Goal: Task Accomplishment & Management: Manage account settings

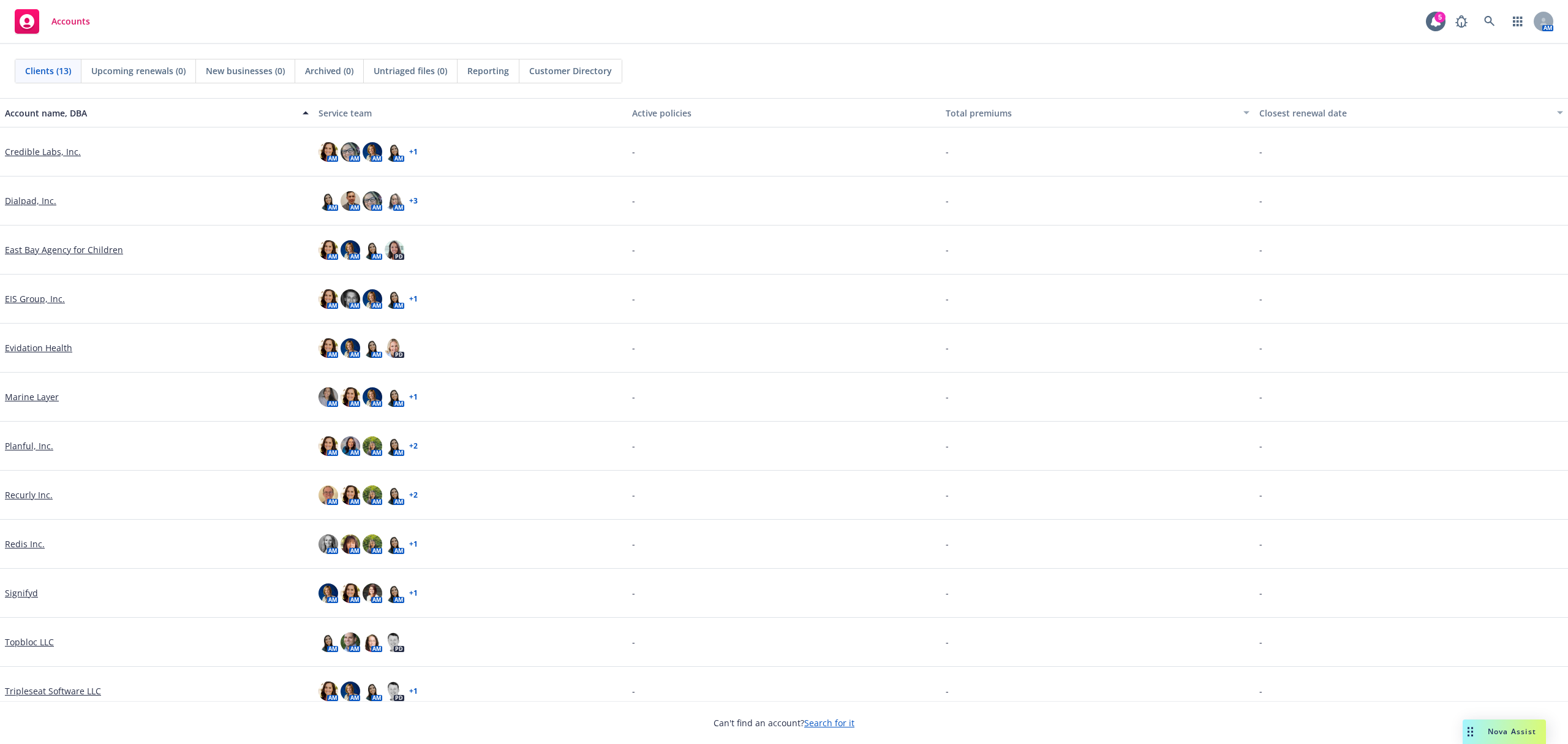
click at [20, 593] on link "Signifyd" at bounding box center [21, 592] width 33 height 13
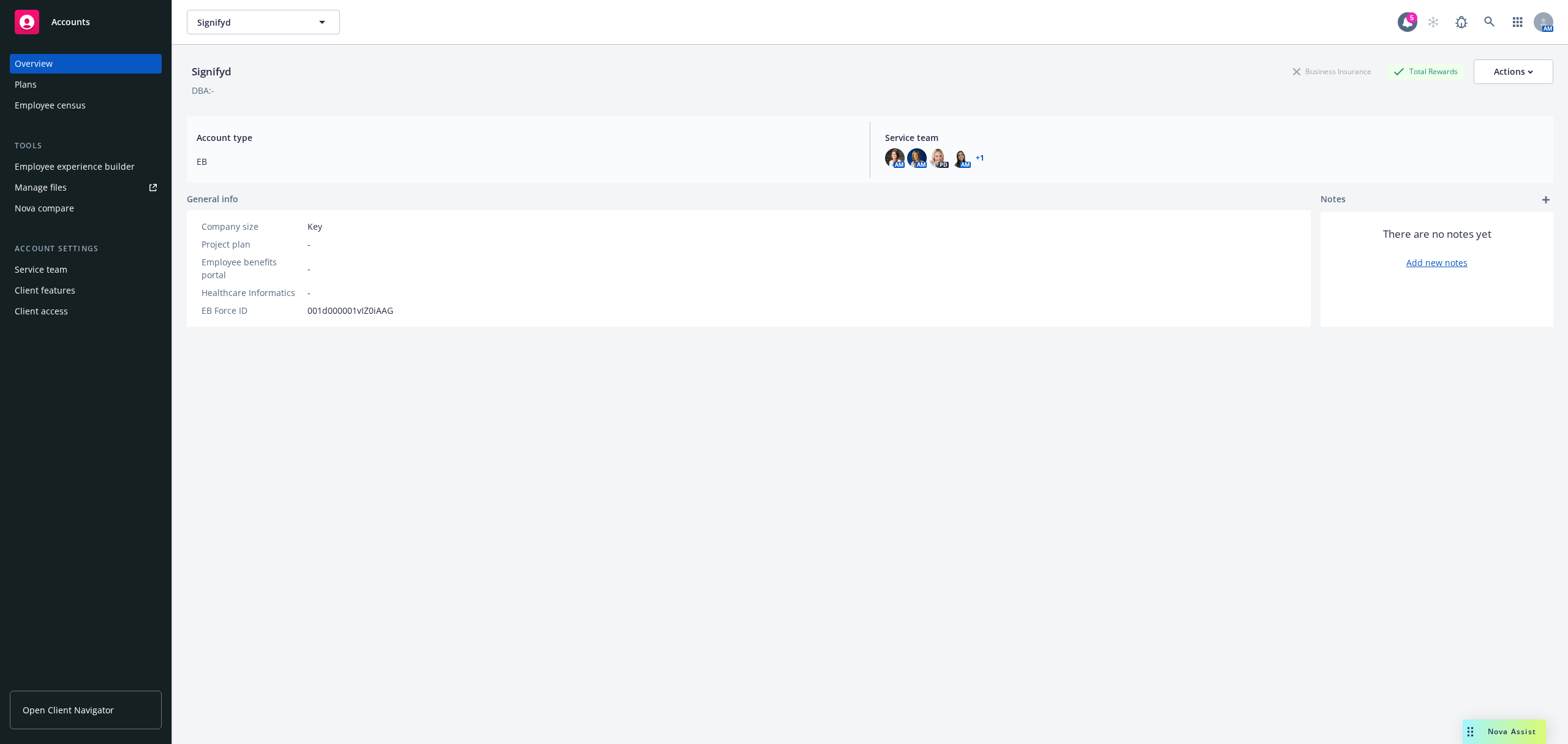
click at [105, 162] on div "Employee experience builder" at bounding box center [74, 167] width 120 height 20
click at [64, 187] on div "Manage files" at bounding box center [40, 188] width 52 height 20
click at [46, 161] on div "Employee experience builder" at bounding box center [74, 167] width 120 height 20
click at [315, 23] on icon "button" at bounding box center [322, 22] width 15 height 15
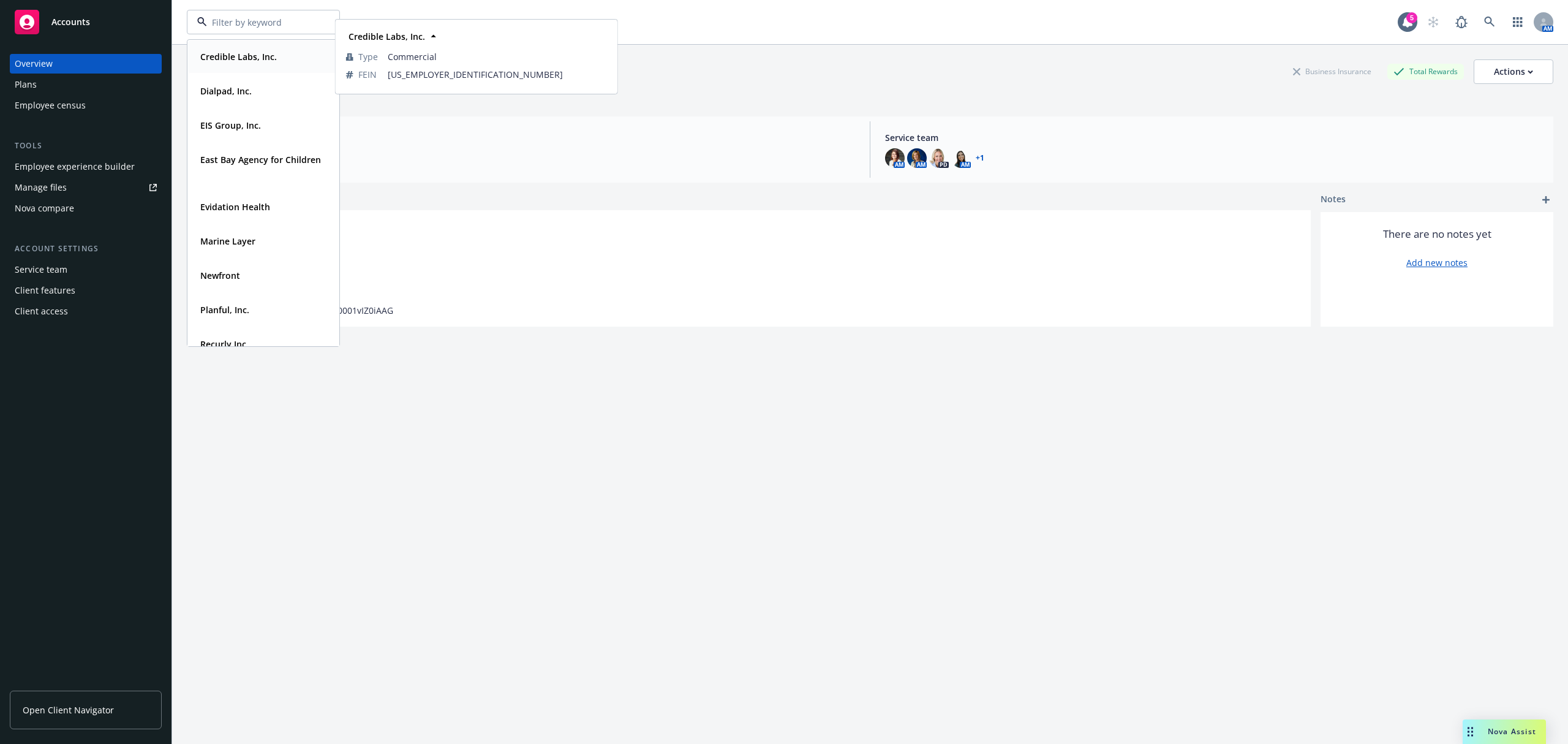
click at [272, 57] on strong "Credible Labs, Inc." at bounding box center [239, 56] width 76 height 12
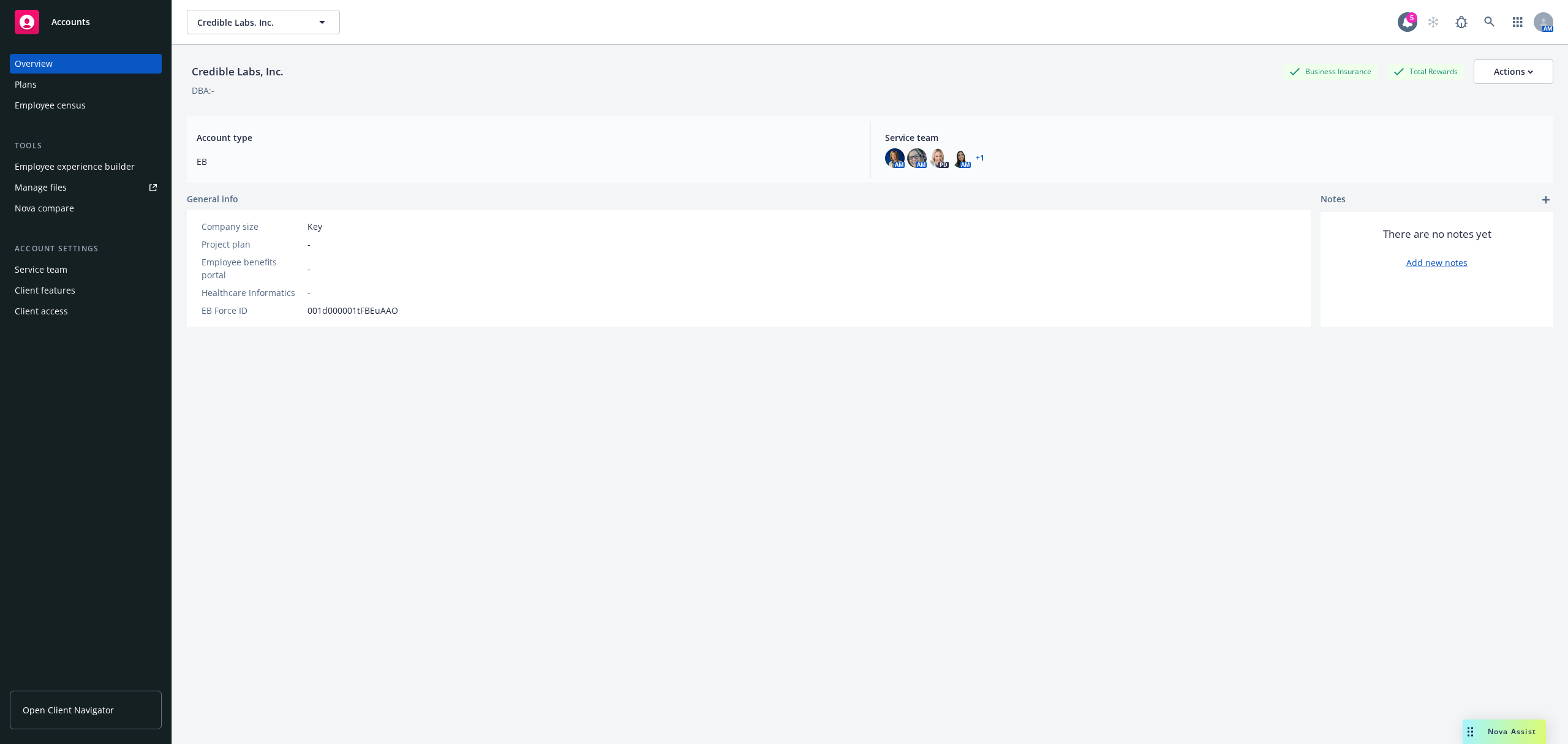
click at [86, 165] on div "Employee experience builder" at bounding box center [74, 167] width 120 height 20
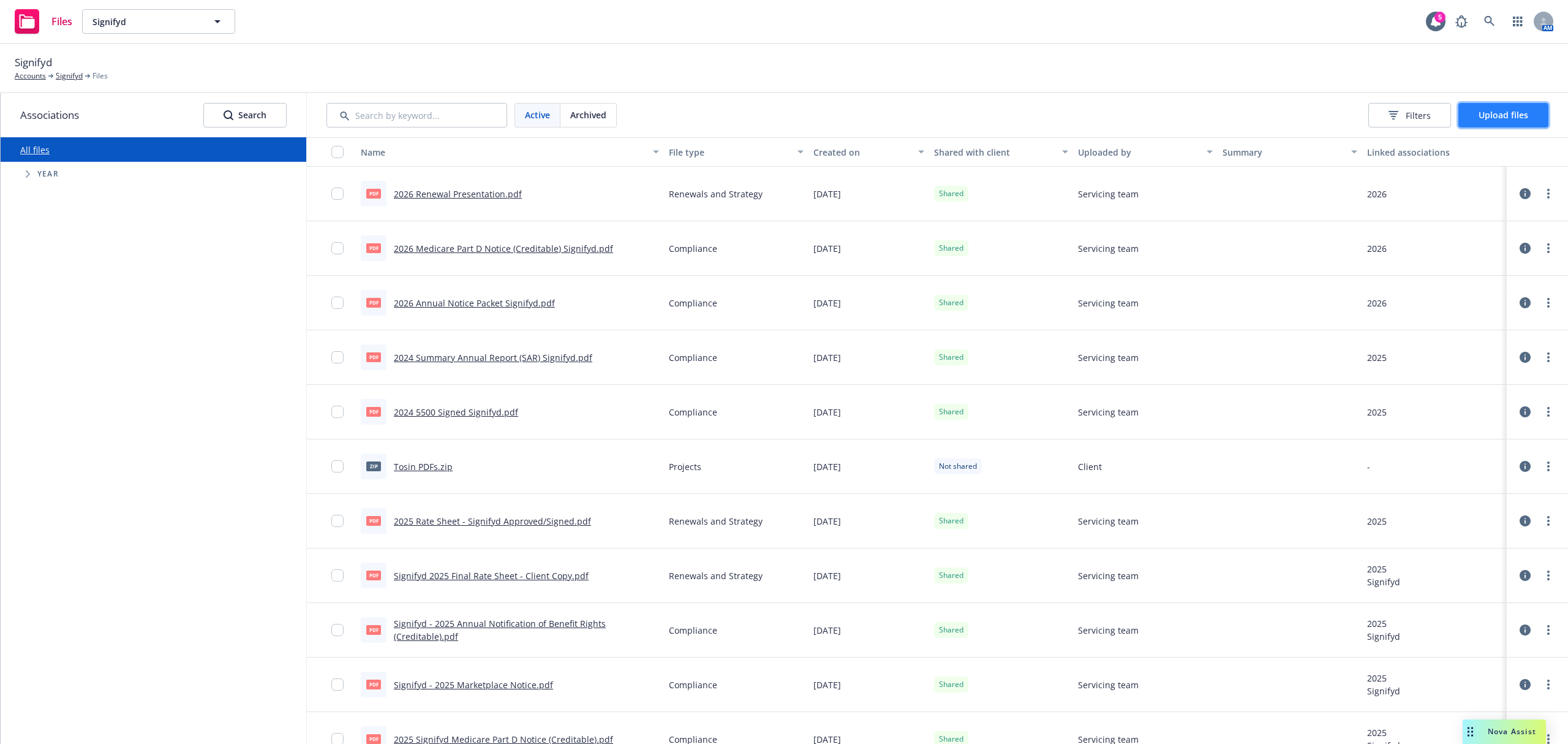
click at [1507, 112] on span "Upload files" at bounding box center [1504, 114] width 50 height 12
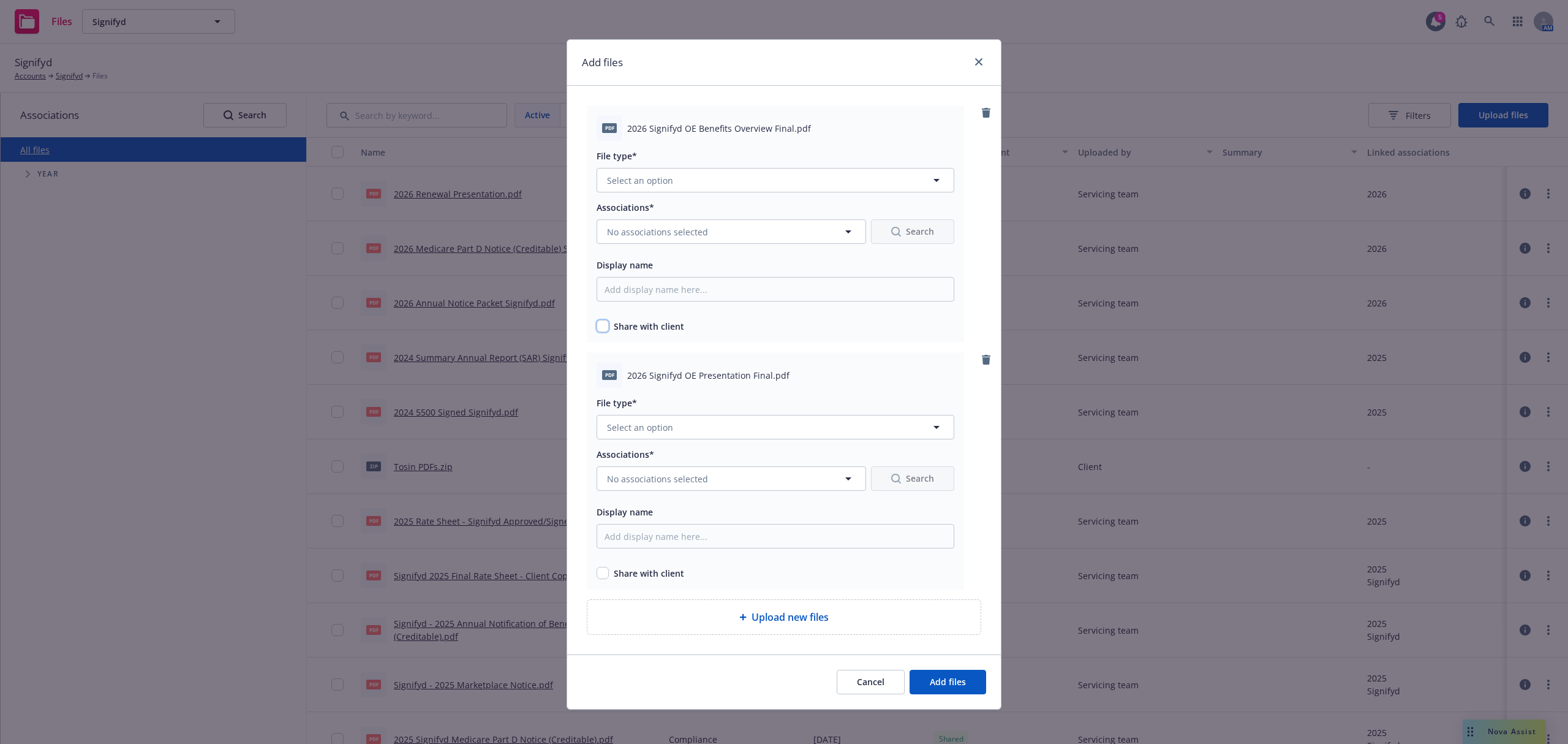
click at [597, 327] on input "checkbox" at bounding box center [603, 327] width 13 height 13
checkbox input "true"
click at [598, 574] on input "checkbox" at bounding box center [603, 573] width 13 height 13
checkbox input "true"
click at [708, 181] on button "Select an option" at bounding box center [775, 180] width 357 height 24
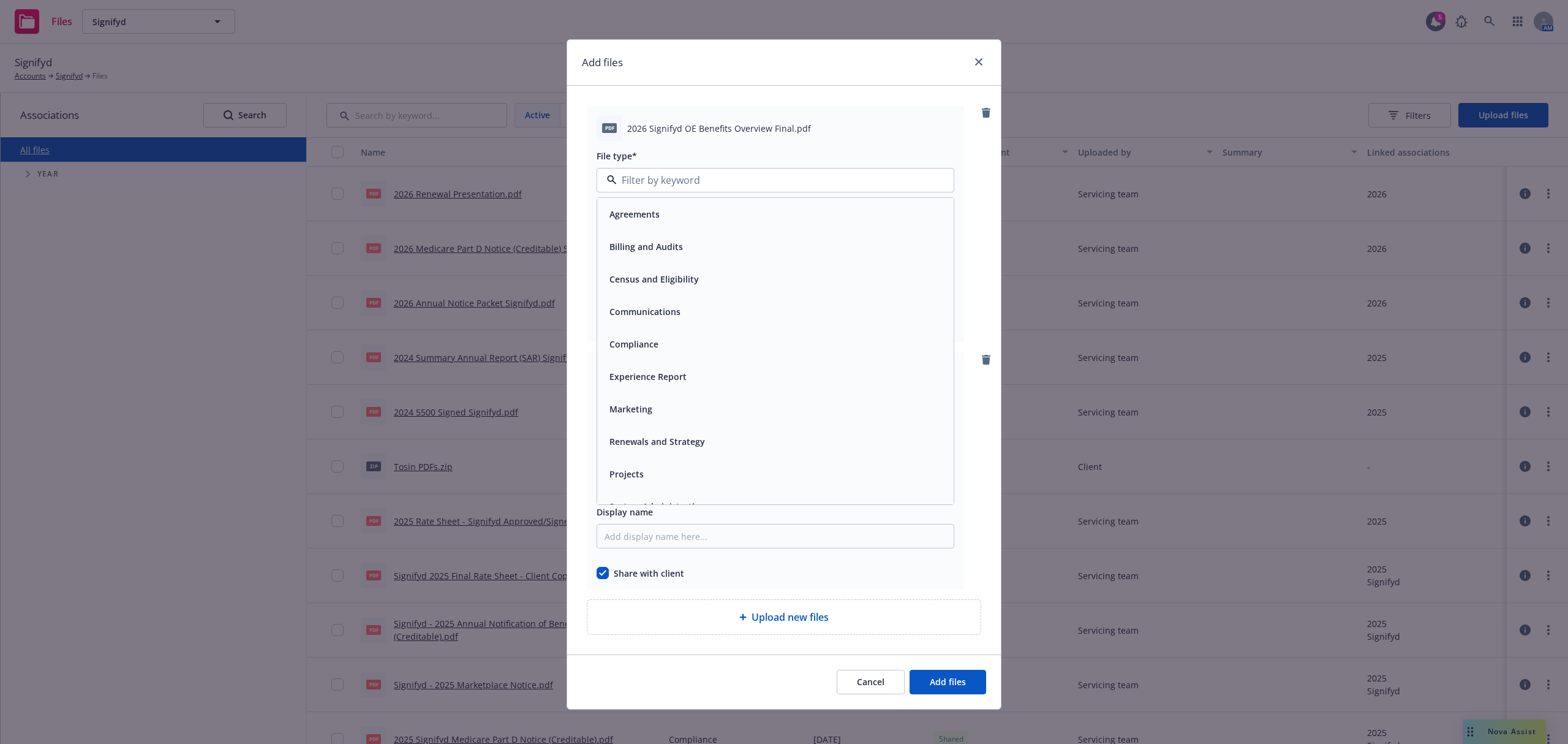
click at [662, 325] on div "Communications" at bounding box center [775, 312] width 356 height 33
click at [712, 240] on button "No associations selected" at bounding box center [731, 231] width 269 height 24
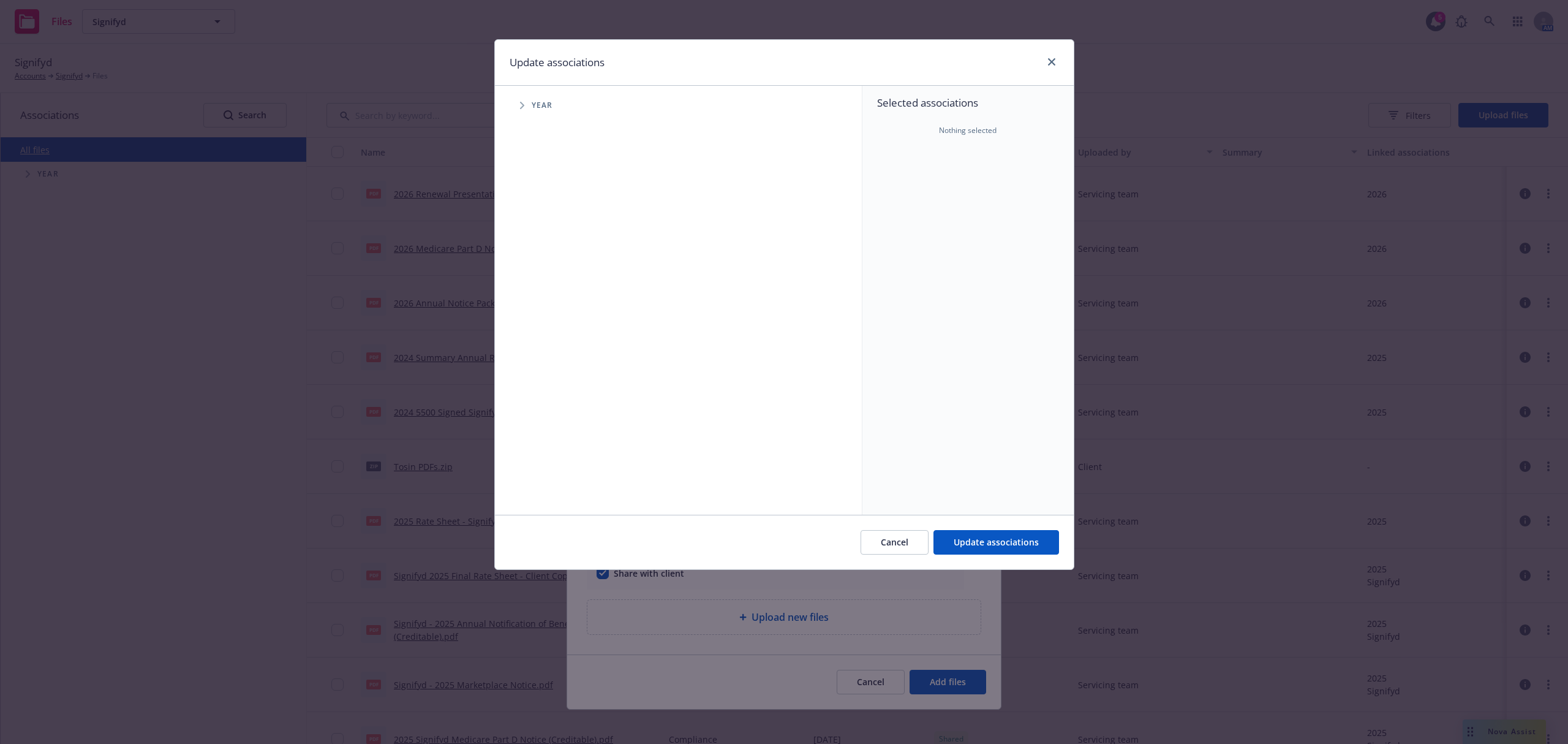
click at [522, 109] on icon "Tree Example" at bounding box center [521, 105] width 5 height 7
click at [552, 300] on input "Tree Example" at bounding box center [553, 302] width 13 height 13
checkbox input "true"
click at [1011, 555] on div "Cancel Update associations" at bounding box center [784, 542] width 579 height 54
click at [1011, 541] on span "Update associations" at bounding box center [997, 542] width 85 height 12
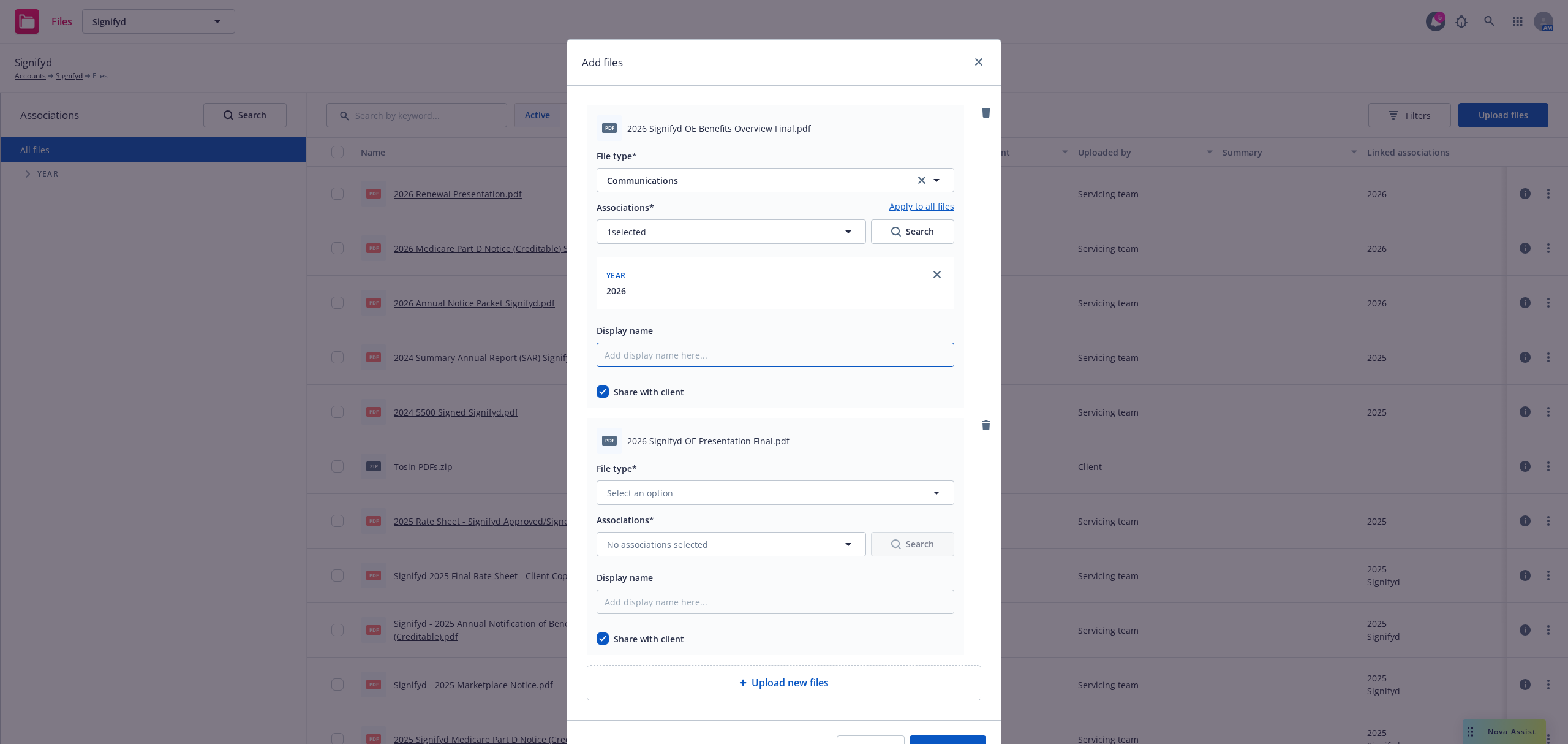
click at [697, 357] on input "Display name" at bounding box center [775, 355] width 357 height 24
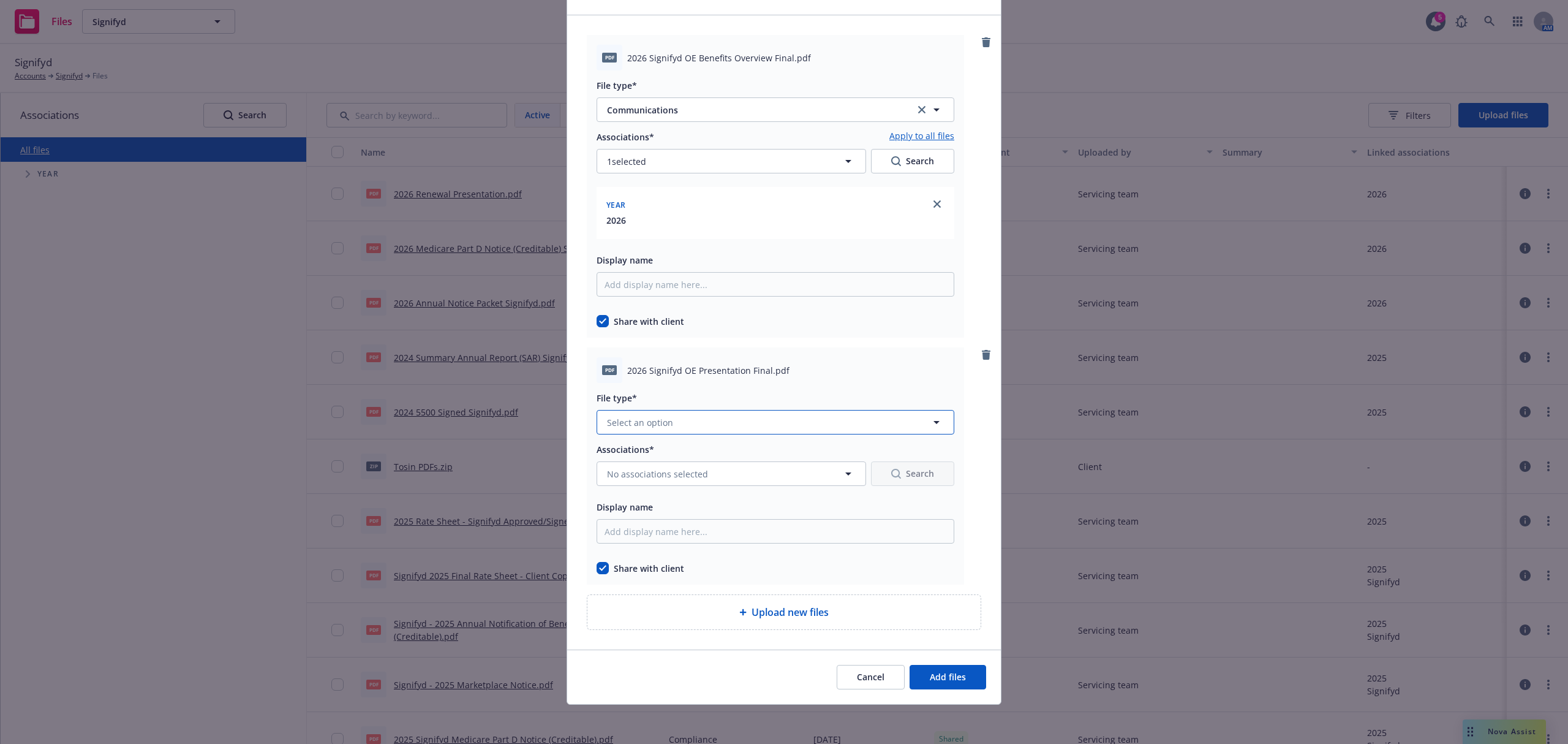
click at [684, 417] on button "Select an option" at bounding box center [775, 422] width 357 height 24
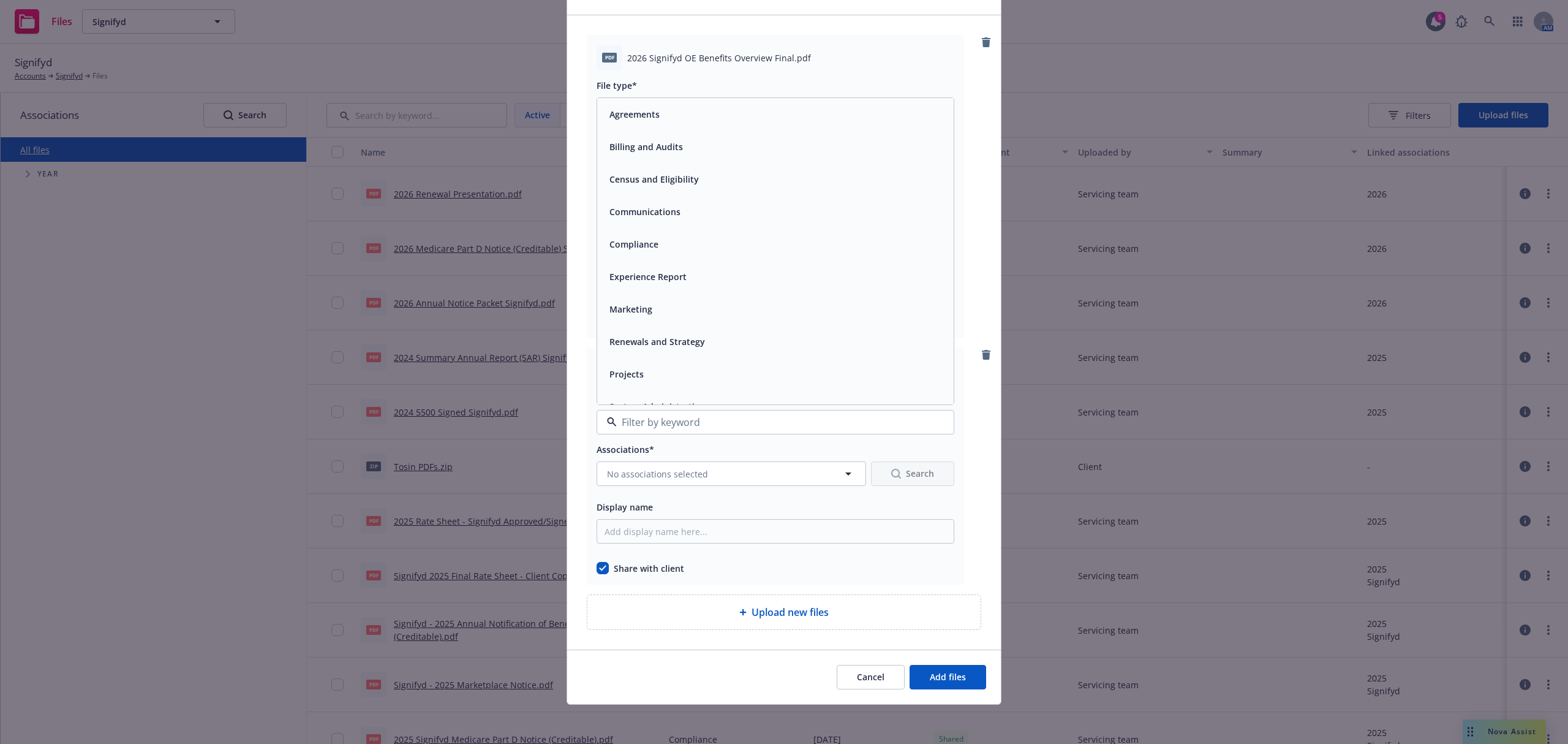
click at [640, 210] on span "Communications" at bounding box center [645, 211] width 71 height 13
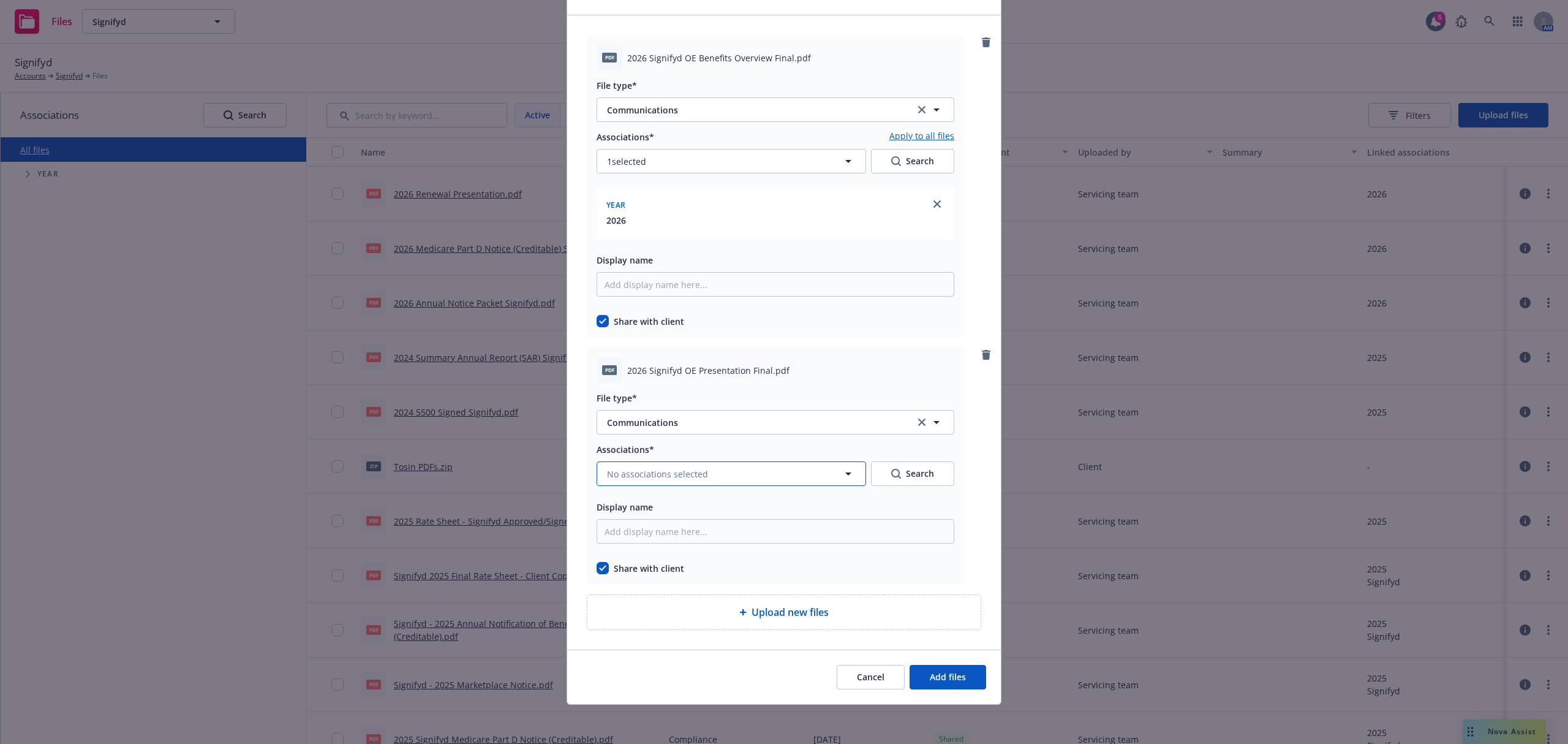
click at [660, 471] on span "No associations selected" at bounding box center [657, 474] width 101 height 13
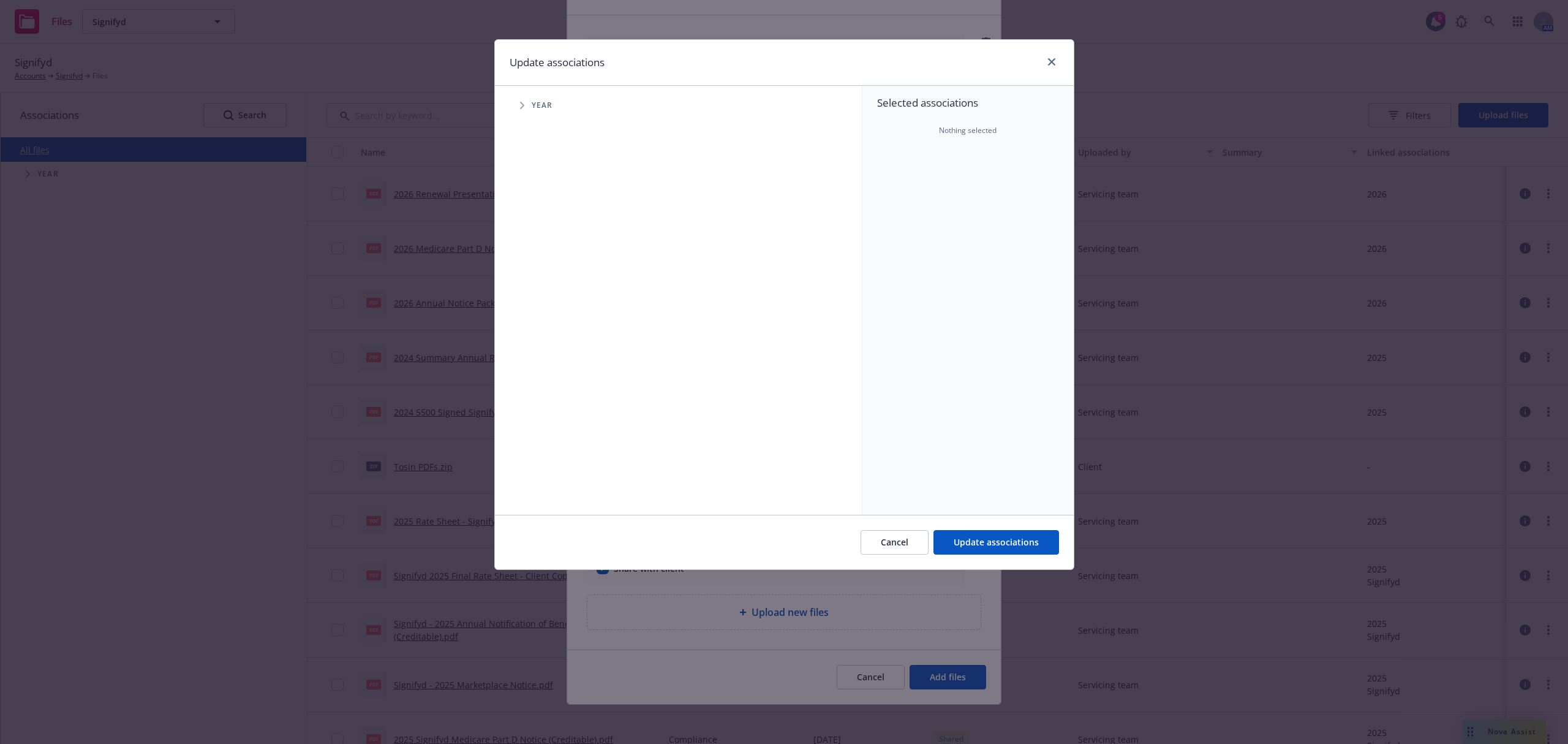
click at [522, 111] on span "Tree Example" at bounding box center [522, 105] width 20 height 20
click at [551, 305] on input "Tree Example" at bounding box center [553, 302] width 13 height 13
checkbox input "true"
click at [1032, 544] on span "Update associations" at bounding box center [997, 542] width 85 height 12
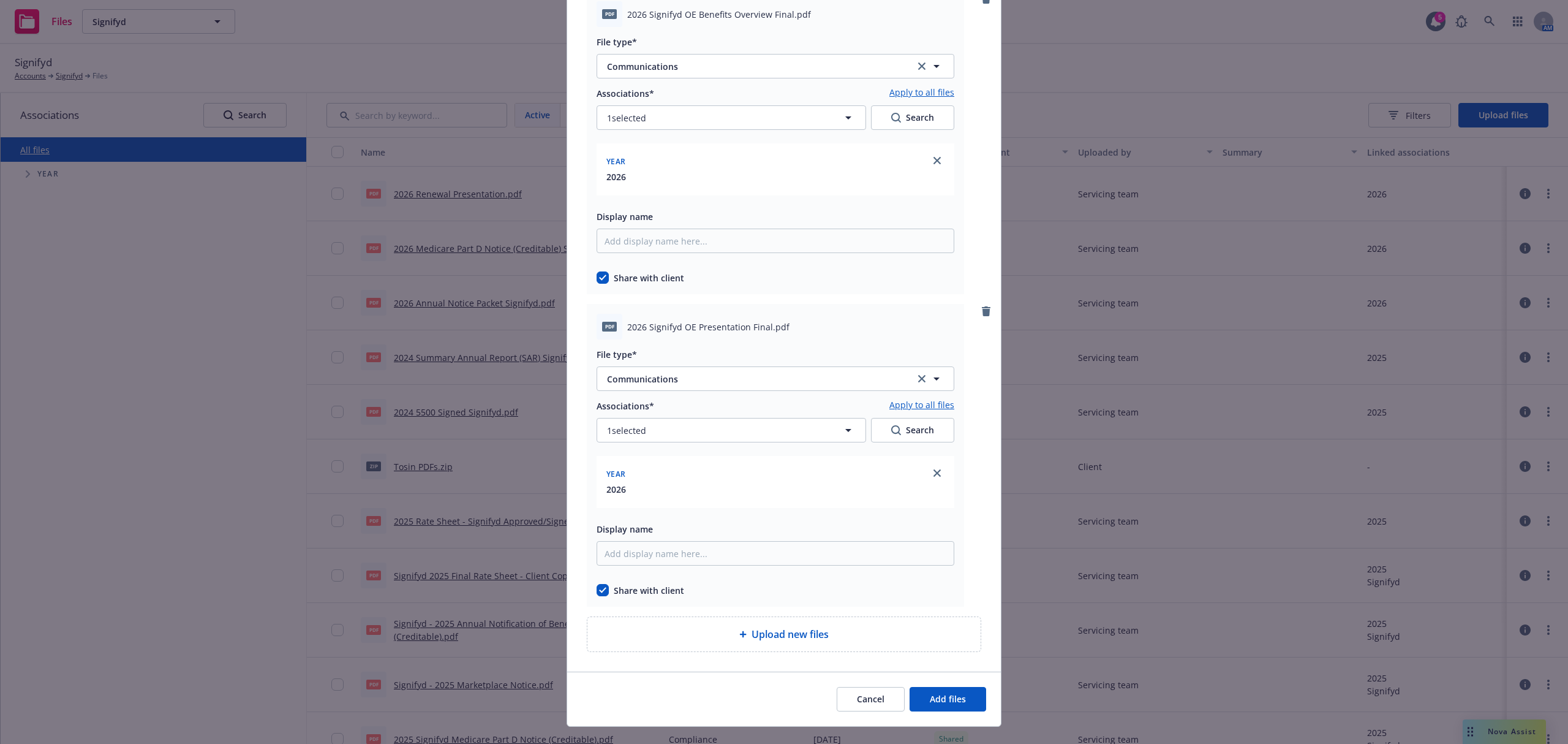
scroll to position [137, 0]
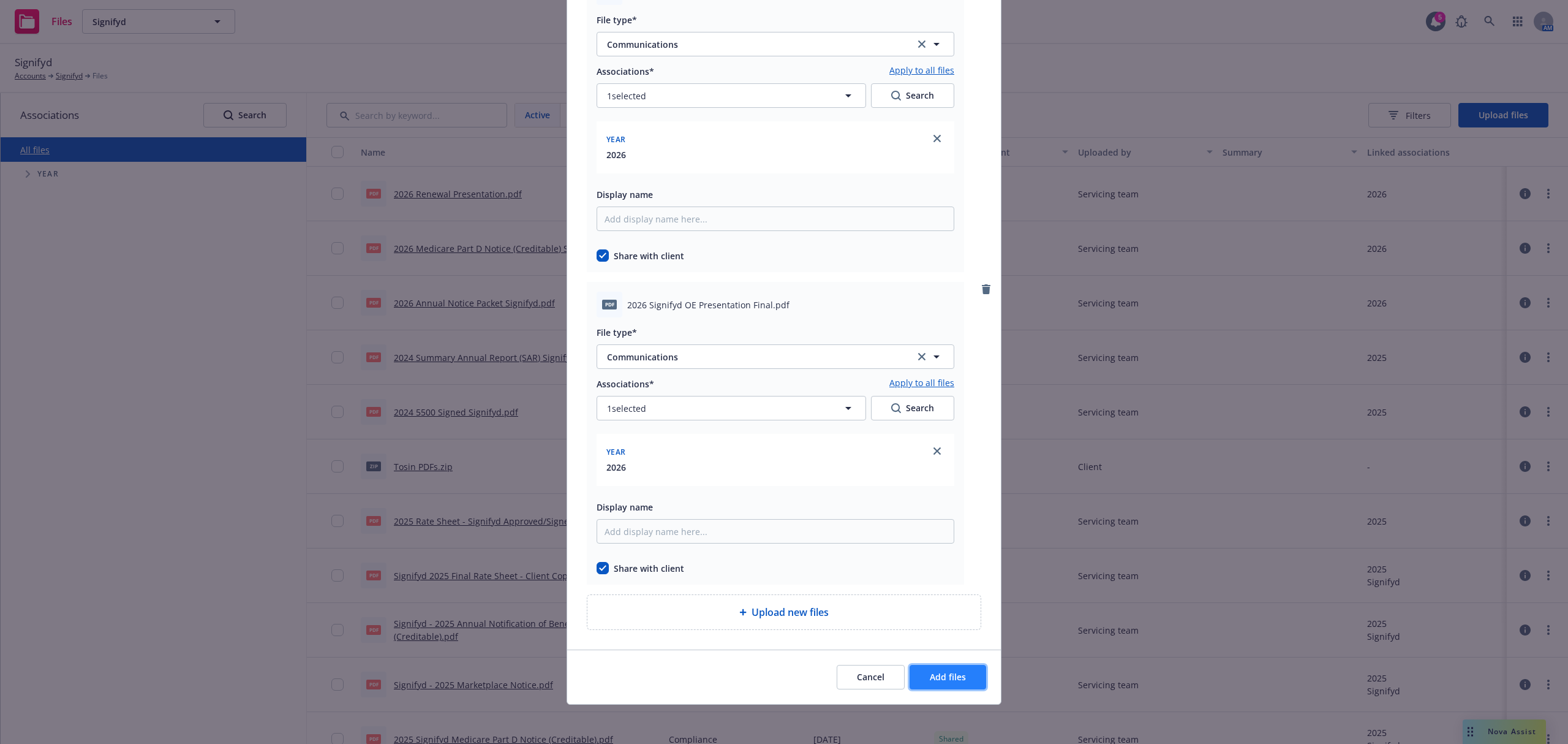
click at [935, 675] on span "Add files" at bounding box center [948, 677] width 36 height 12
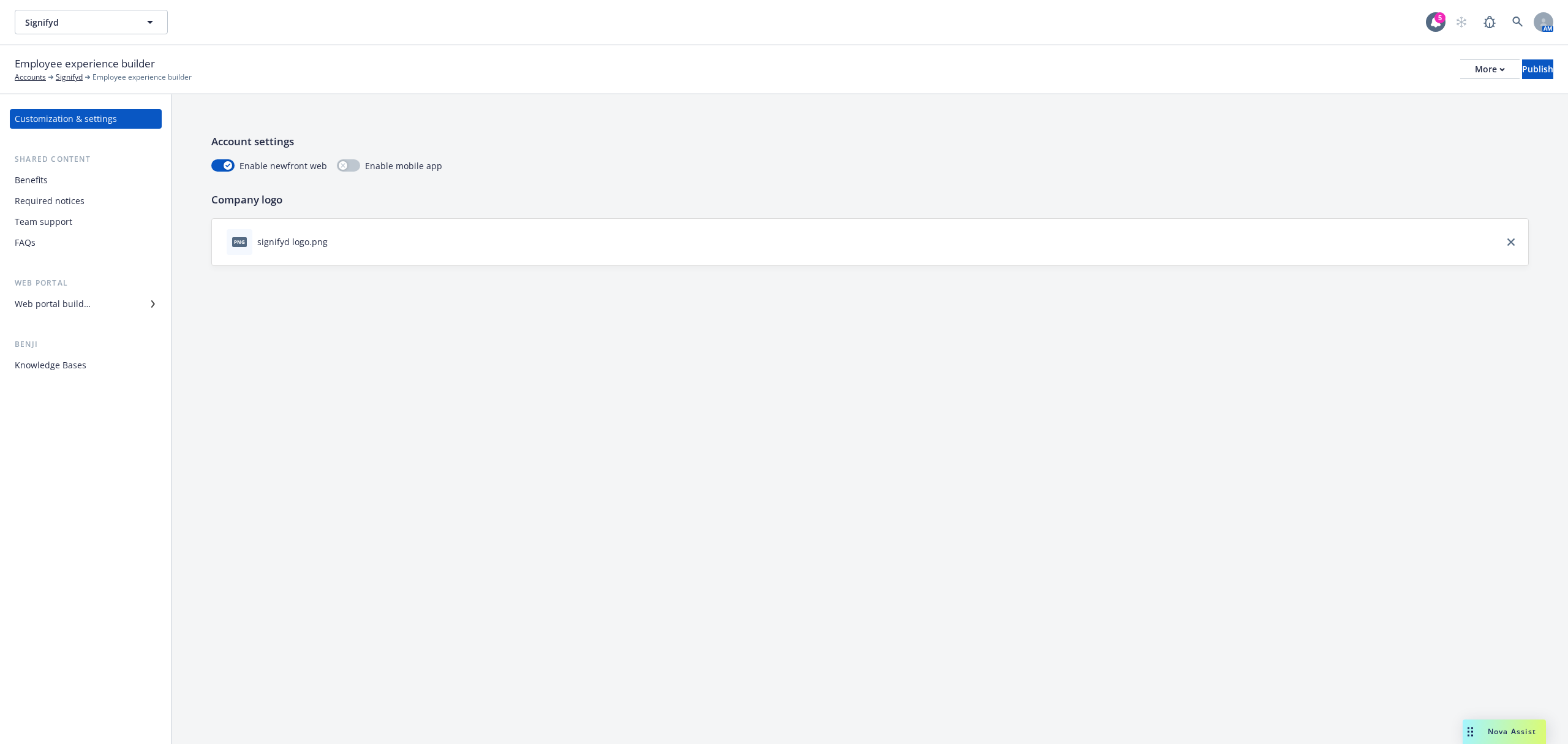
click at [86, 301] on div "Web portal builder" at bounding box center [53, 304] width 76 height 20
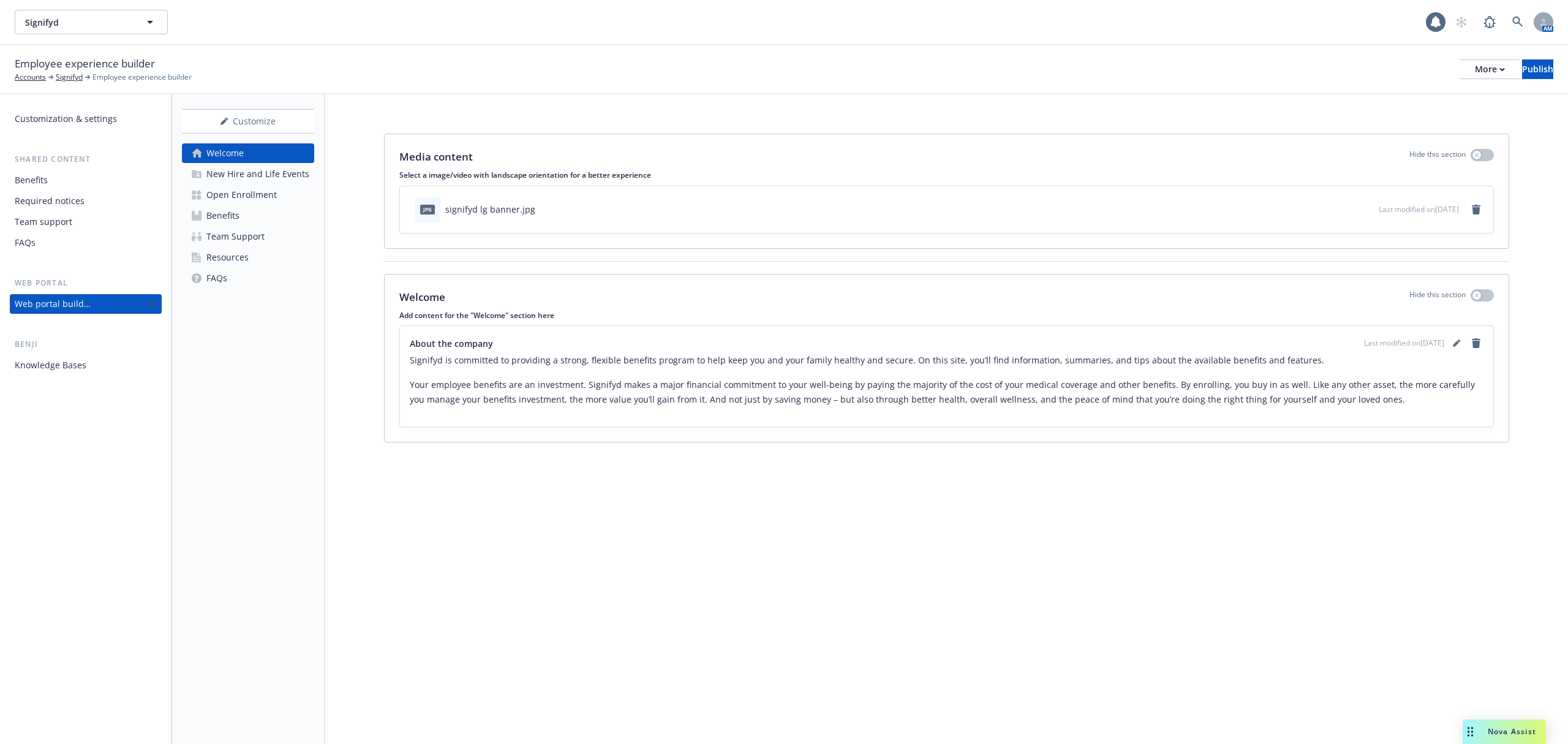
click at [278, 200] on link "Open Enrollment" at bounding box center [248, 195] width 132 height 20
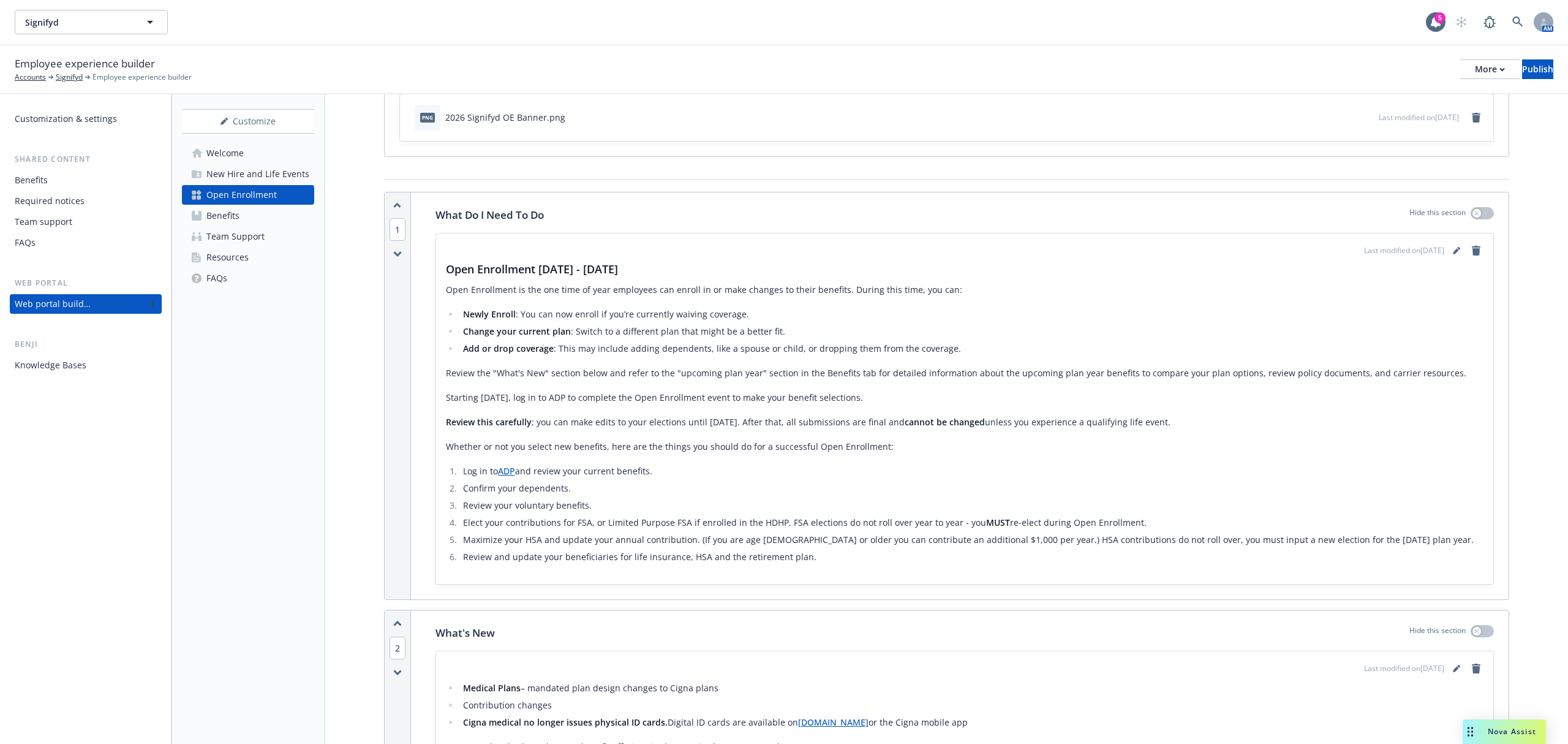
scroll to position [245, 0]
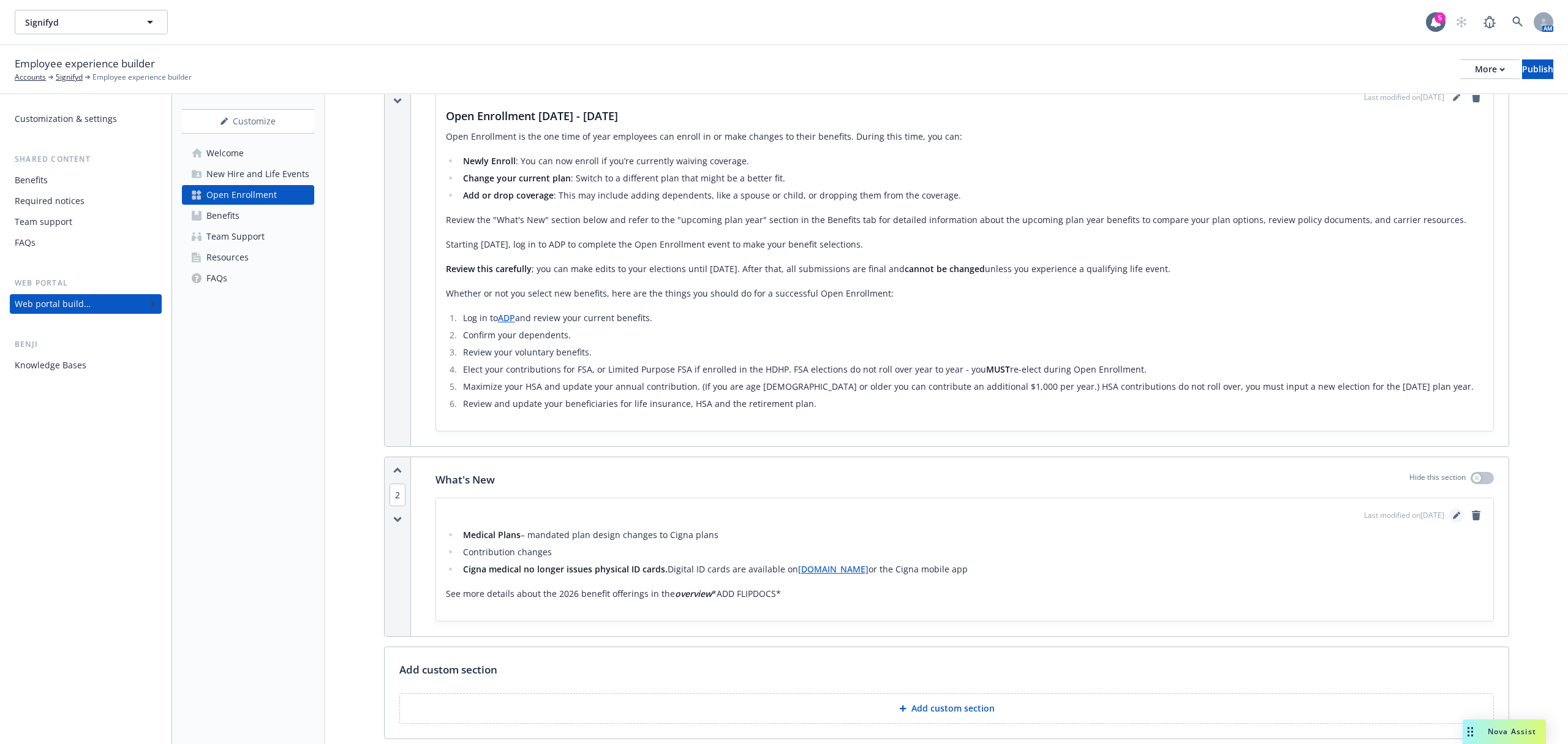
click at [1453, 520] on icon "editPencil" at bounding box center [1456, 516] width 6 height 6
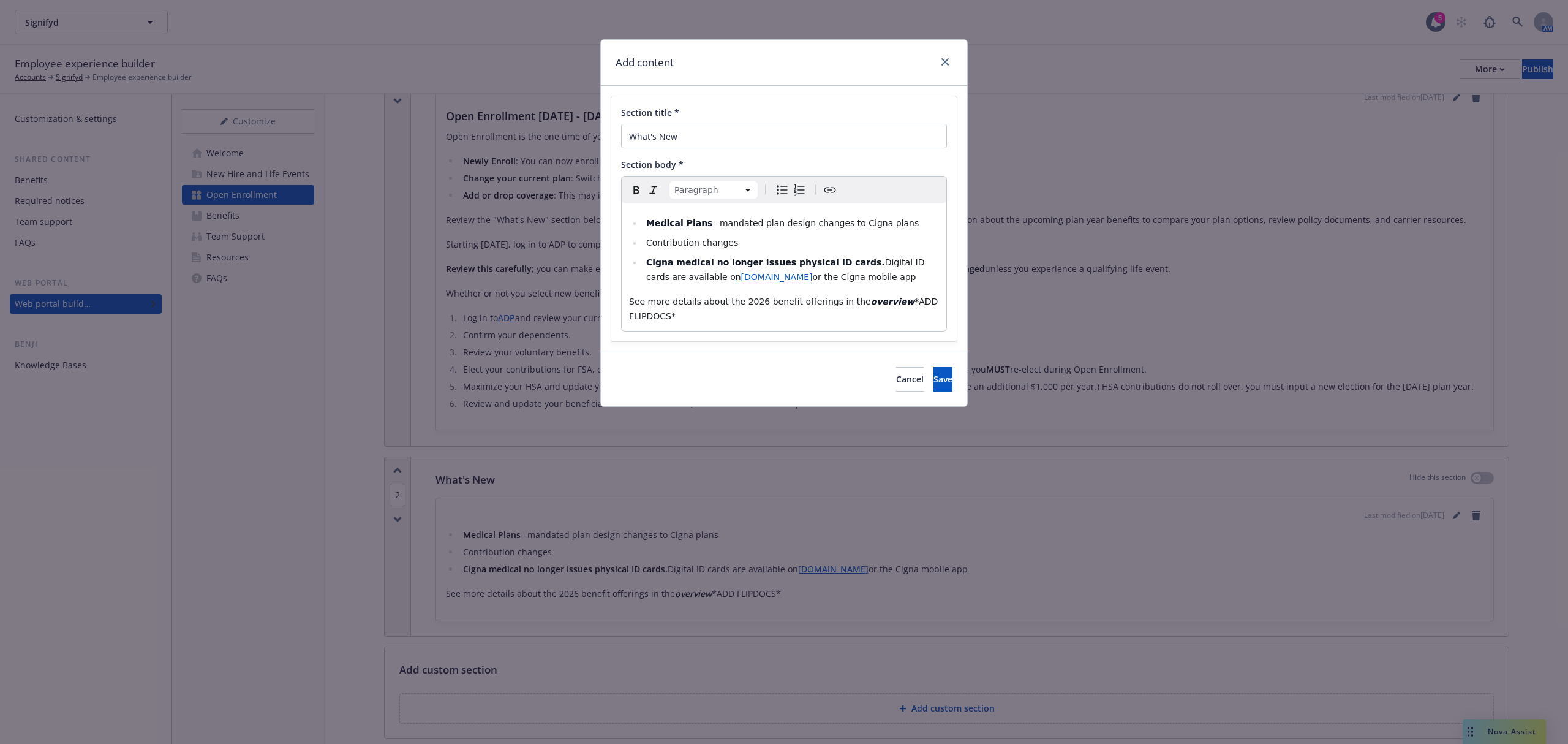
drag, startPoint x: 740, startPoint y: 324, endPoint x: 882, endPoint y: 297, distance: 144.5
click at [882, 297] on p "See more details about the 2026 benefit offerings in the overview *ADD FLIPDOCS*" at bounding box center [784, 308] width 310 height 29
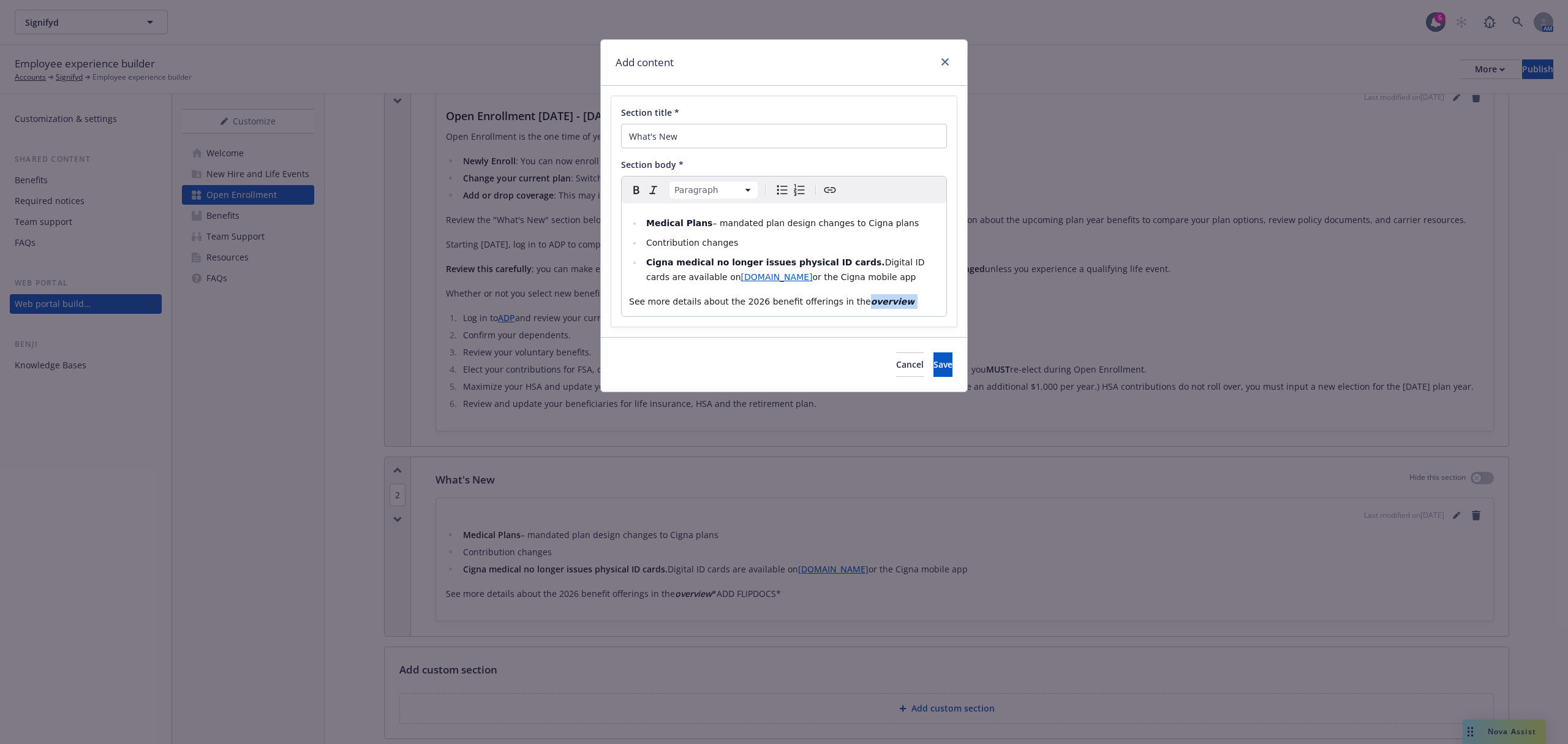
drag, startPoint x: 893, startPoint y: 303, endPoint x: 845, endPoint y: 303, distance: 48.0
click at [845, 303] on p "See more details about the 2026 benefit offerings in the overview" at bounding box center [784, 301] width 310 height 15
click at [900, 305] on p "See more details about the 2026 benefit offerings in the overview" at bounding box center [784, 301] width 310 height 15
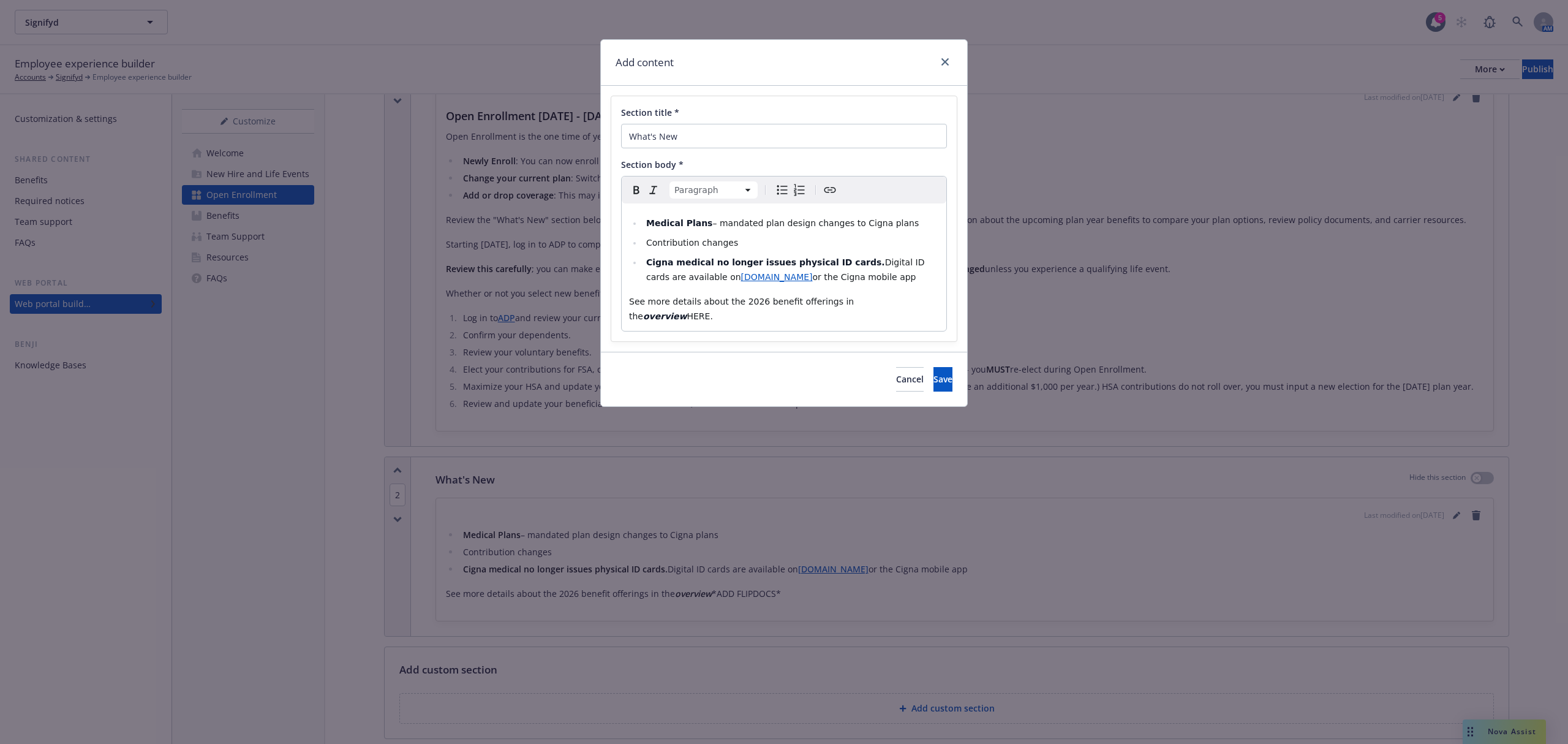
drag, startPoint x: 914, startPoint y: 304, endPoint x: 882, endPoint y: 305, distance: 32.0
click at [882, 305] on p "See more details about the 2026 benefit offerings in the overview HERE." at bounding box center [784, 308] width 310 height 29
click at [826, 187] on icon "Create link" at bounding box center [830, 190] width 15 height 15
click at [843, 346] on input "URL" at bounding box center [894, 351] width 156 height 24
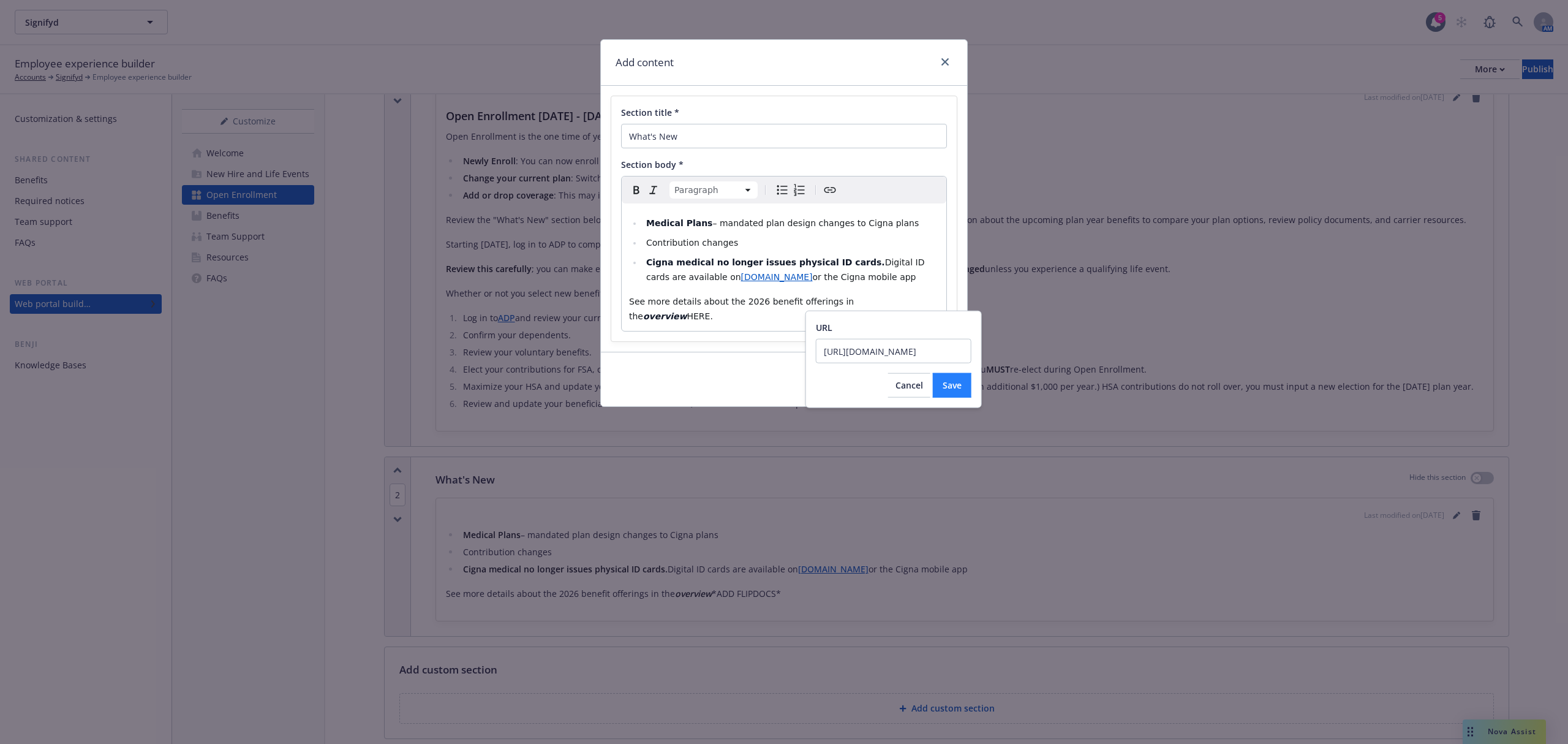
type input "https://view.flipdocs.com/?ID=10015920_489688"
click at [953, 387] on span "Save" at bounding box center [952, 385] width 19 height 12
click at [933, 373] on span "Save" at bounding box center [942, 378] width 19 height 12
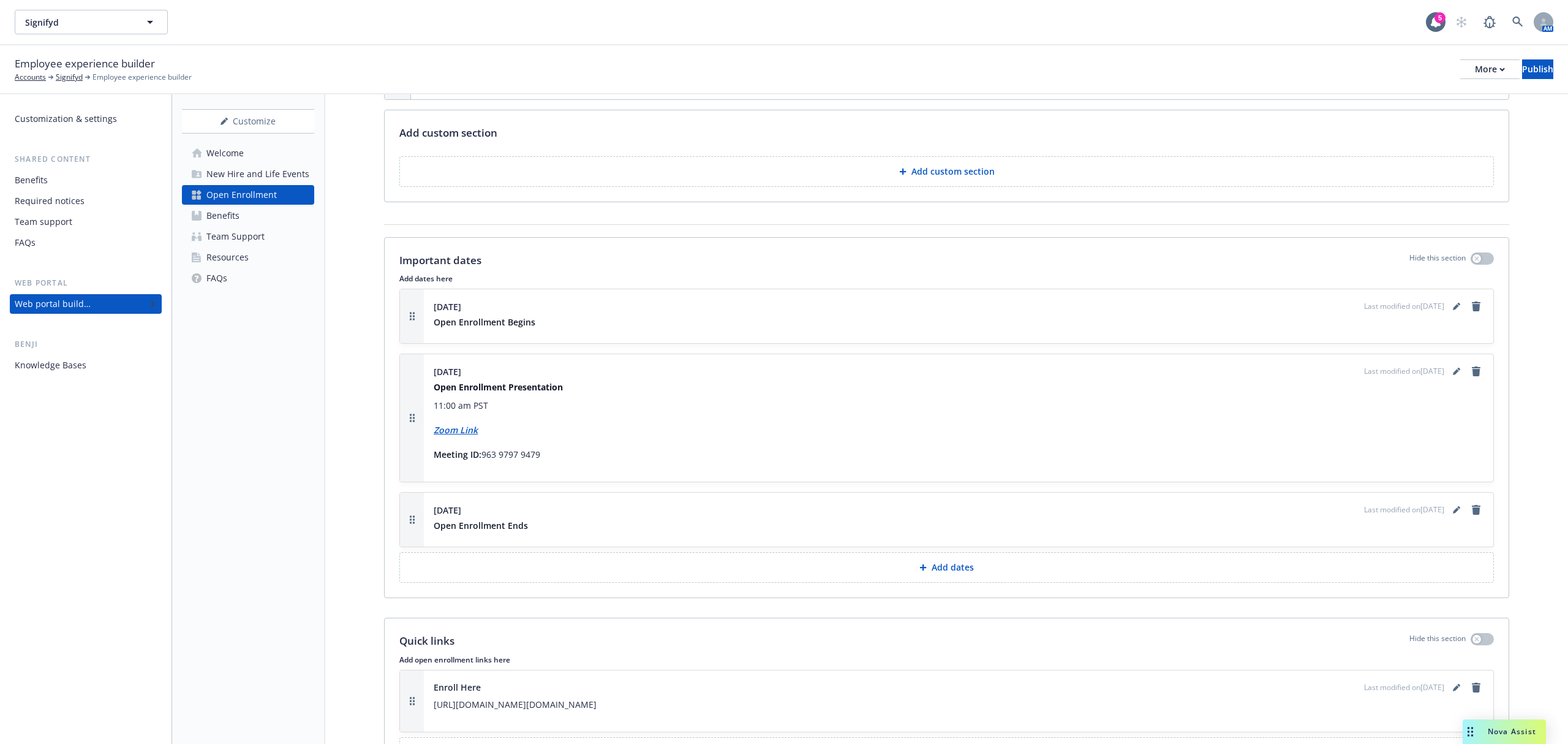
scroll to position [591, 0]
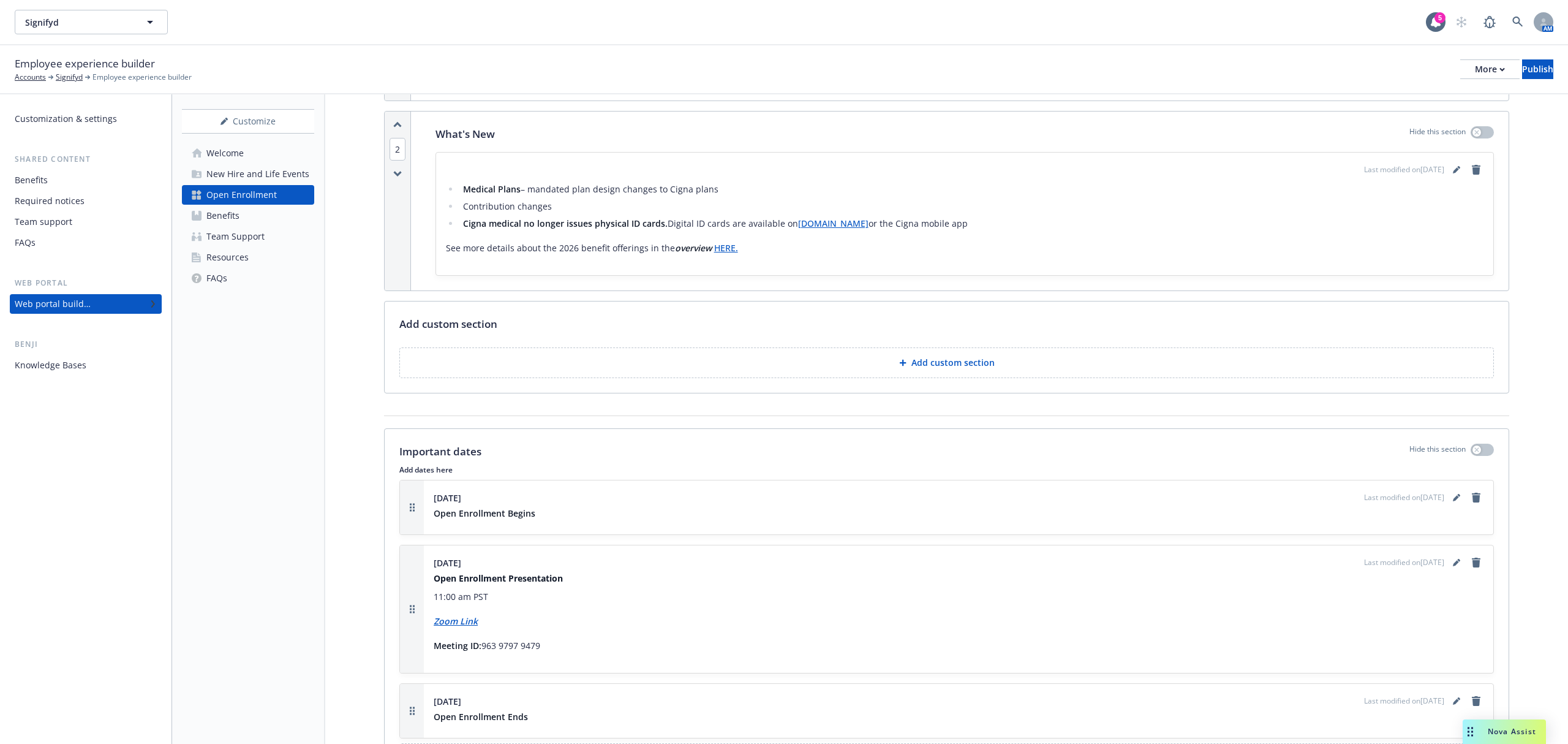
click at [719, 251] on link "HERE." at bounding box center [726, 248] width 24 height 12
click at [1475, 74] on div "More" at bounding box center [1490, 69] width 30 height 18
drag, startPoint x: 1365, startPoint y: 95, endPoint x: 1364, endPoint y: 86, distance: 9.1
click at [1365, 95] on link "Copy preview link" at bounding box center [1388, 96] width 181 height 24
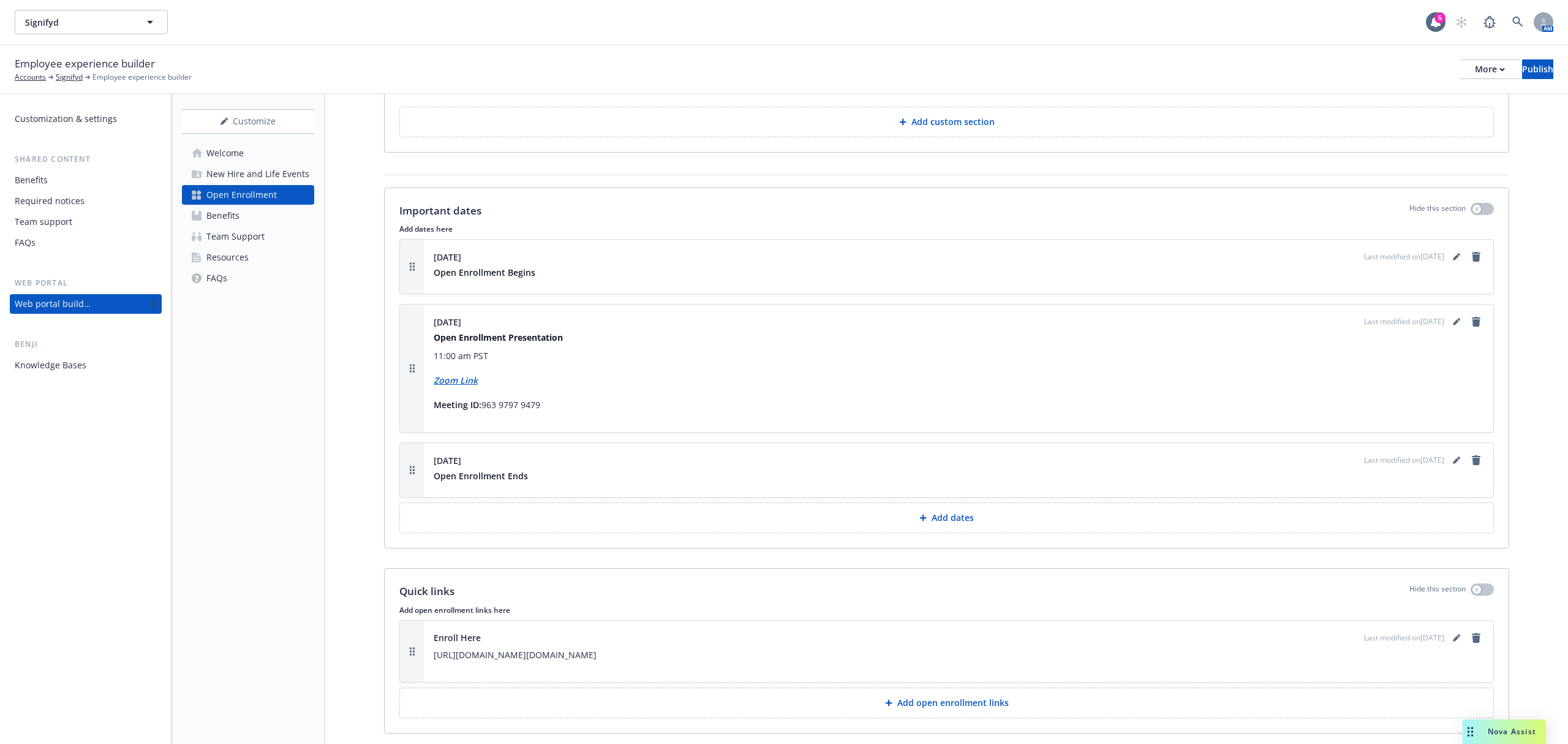
scroll to position [999, 0]
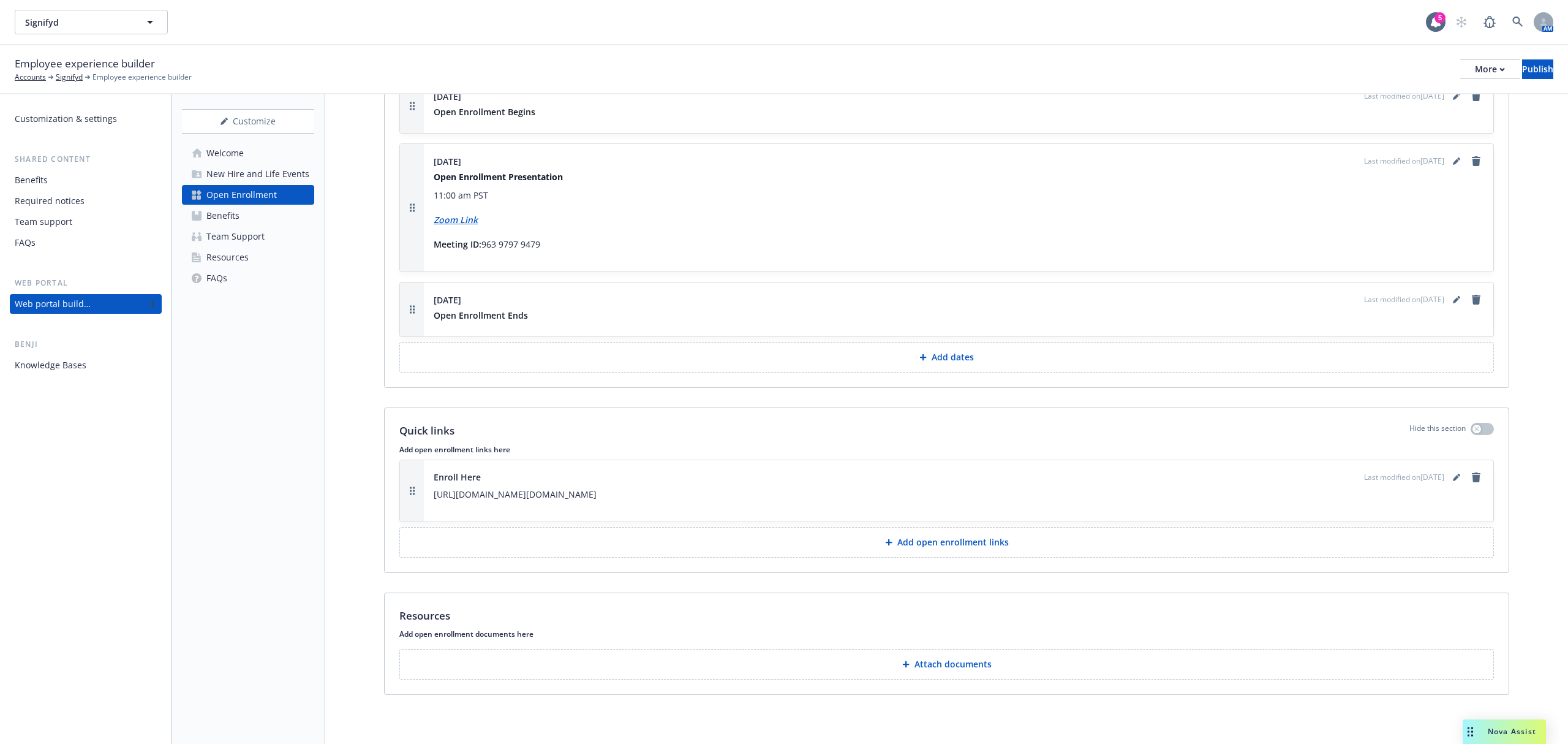
click at [951, 668] on p "Attach documents" at bounding box center [953, 664] width 77 height 13
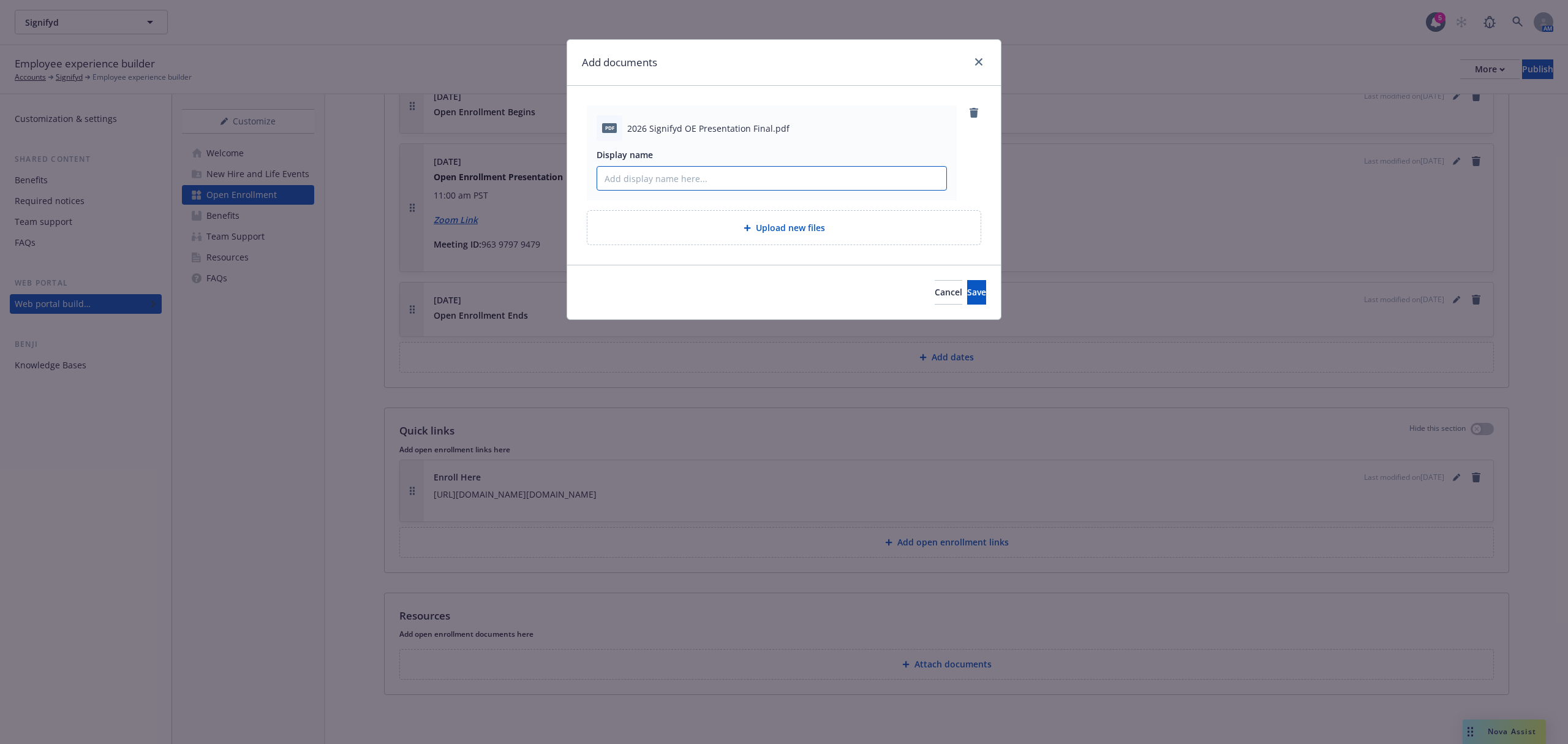
click at [696, 175] on input "Display name" at bounding box center [772, 179] width 349 height 24
type input "2026 Signifyd OE Presentation"
click at [968, 302] on button "Save" at bounding box center [977, 292] width 19 height 24
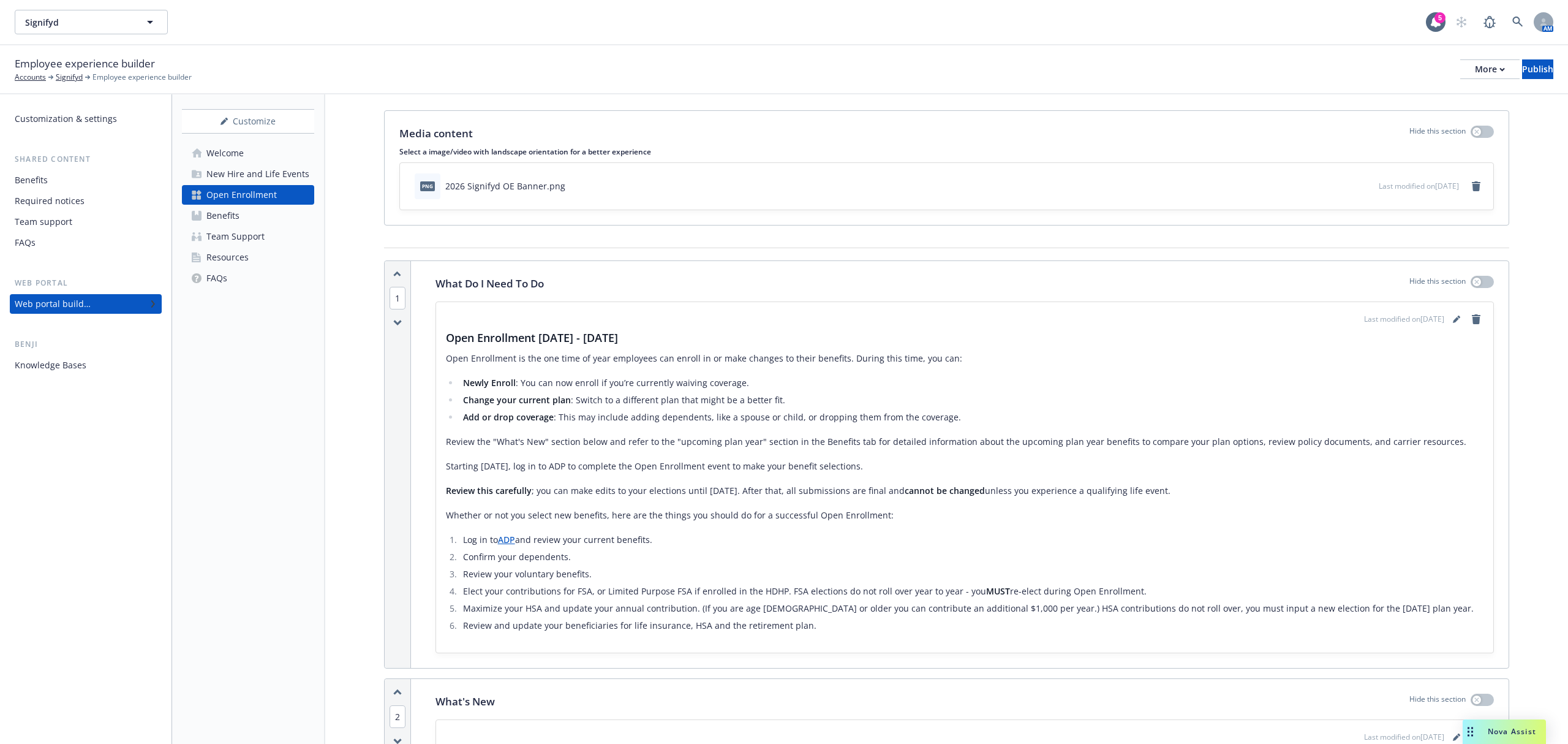
scroll to position [0, 0]
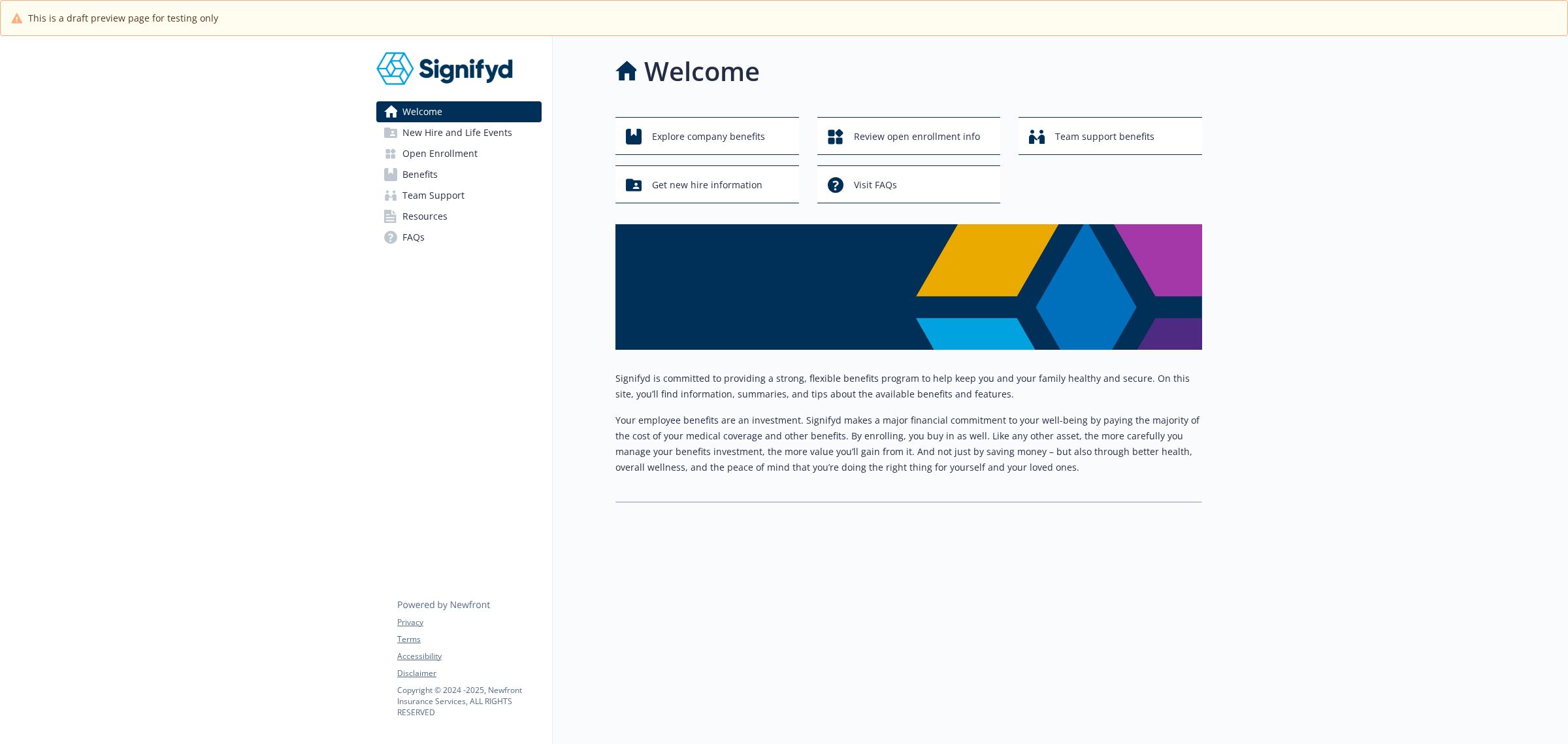
click at [454, 154] on span "Open Enrollment" at bounding box center [440, 154] width 75 height 21
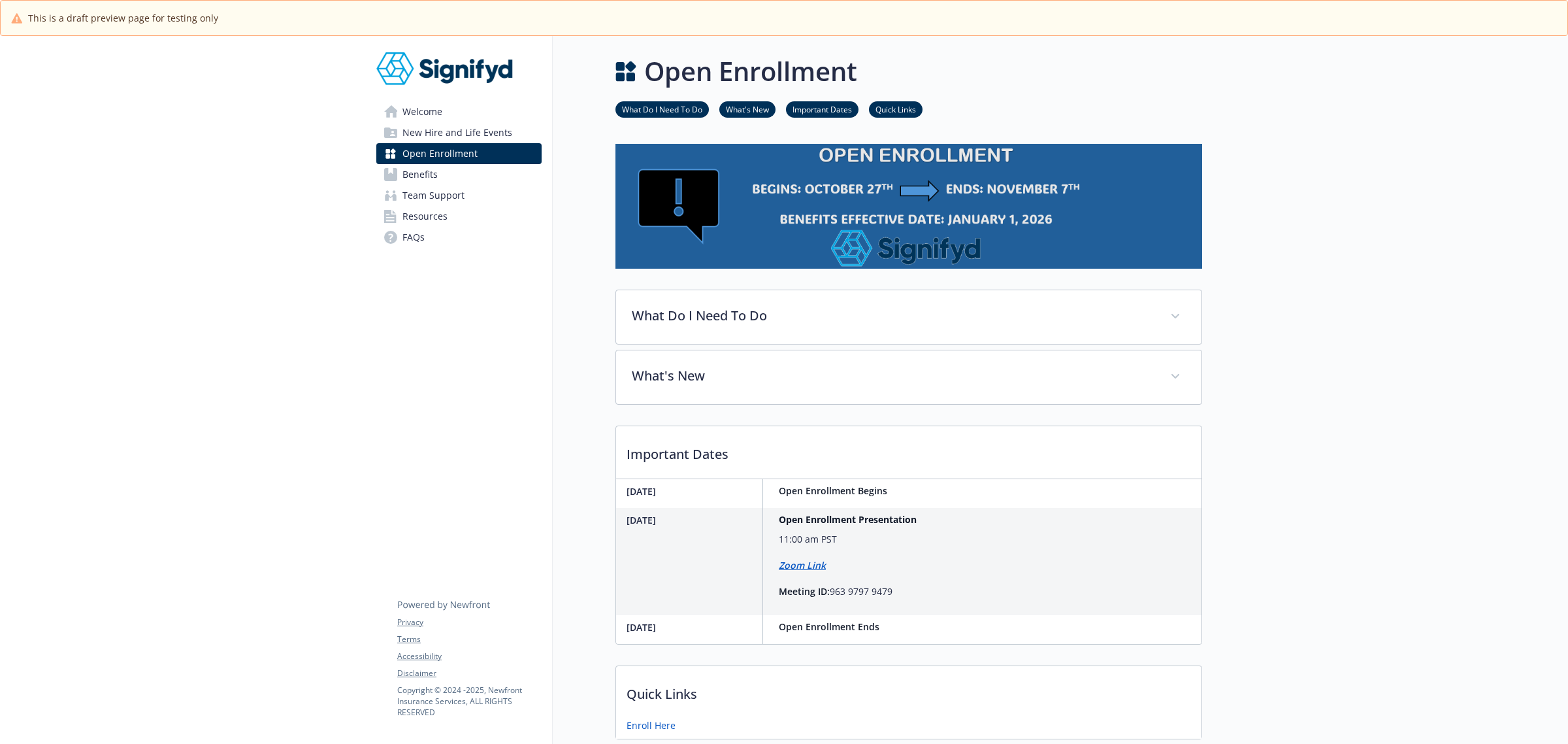
scroll to position [103, 0]
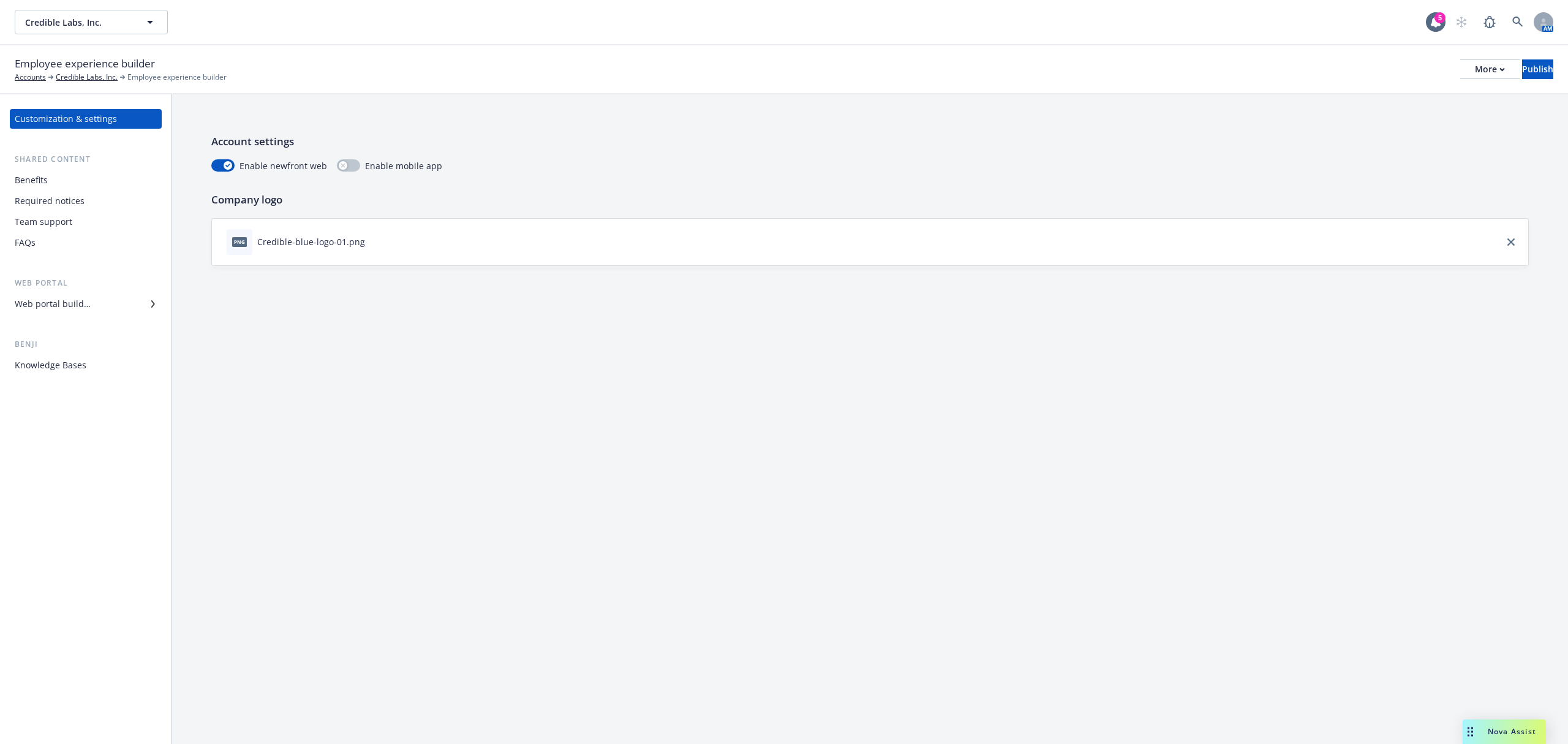
click at [44, 297] on div "Web portal builder" at bounding box center [53, 304] width 76 height 20
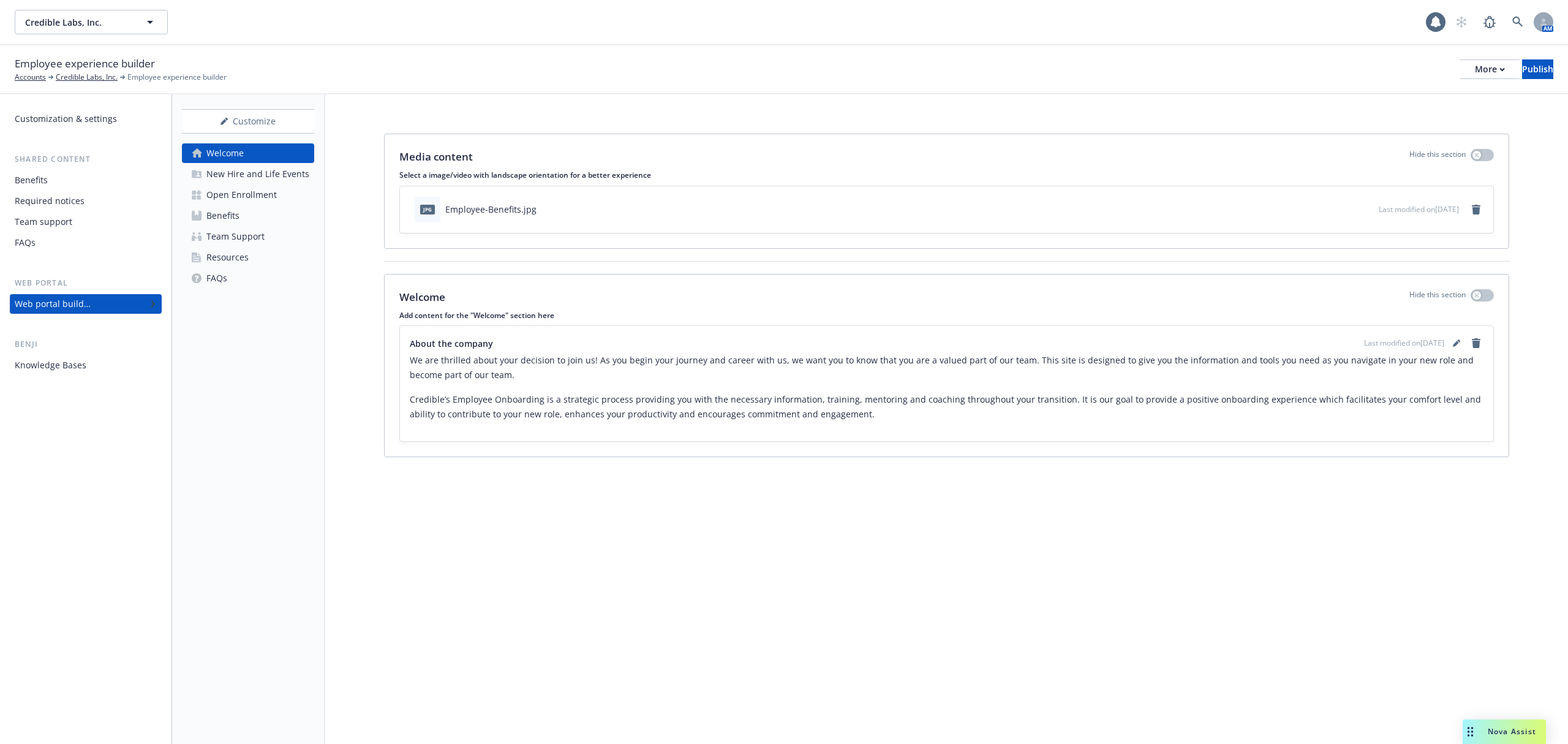
click at [244, 201] on div "Open Enrollment" at bounding box center [242, 195] width 71 height 20
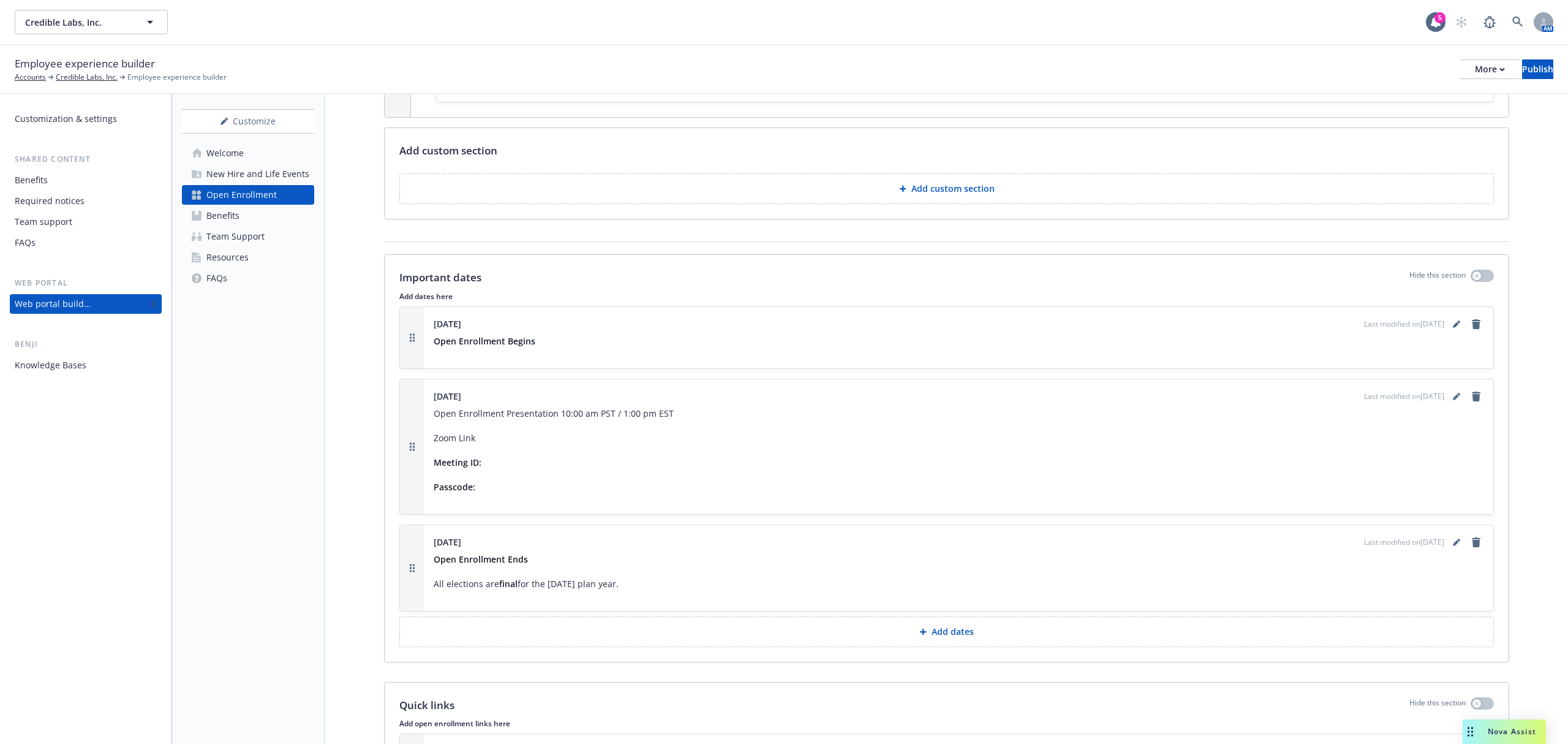
scroll to position [1143, 0]
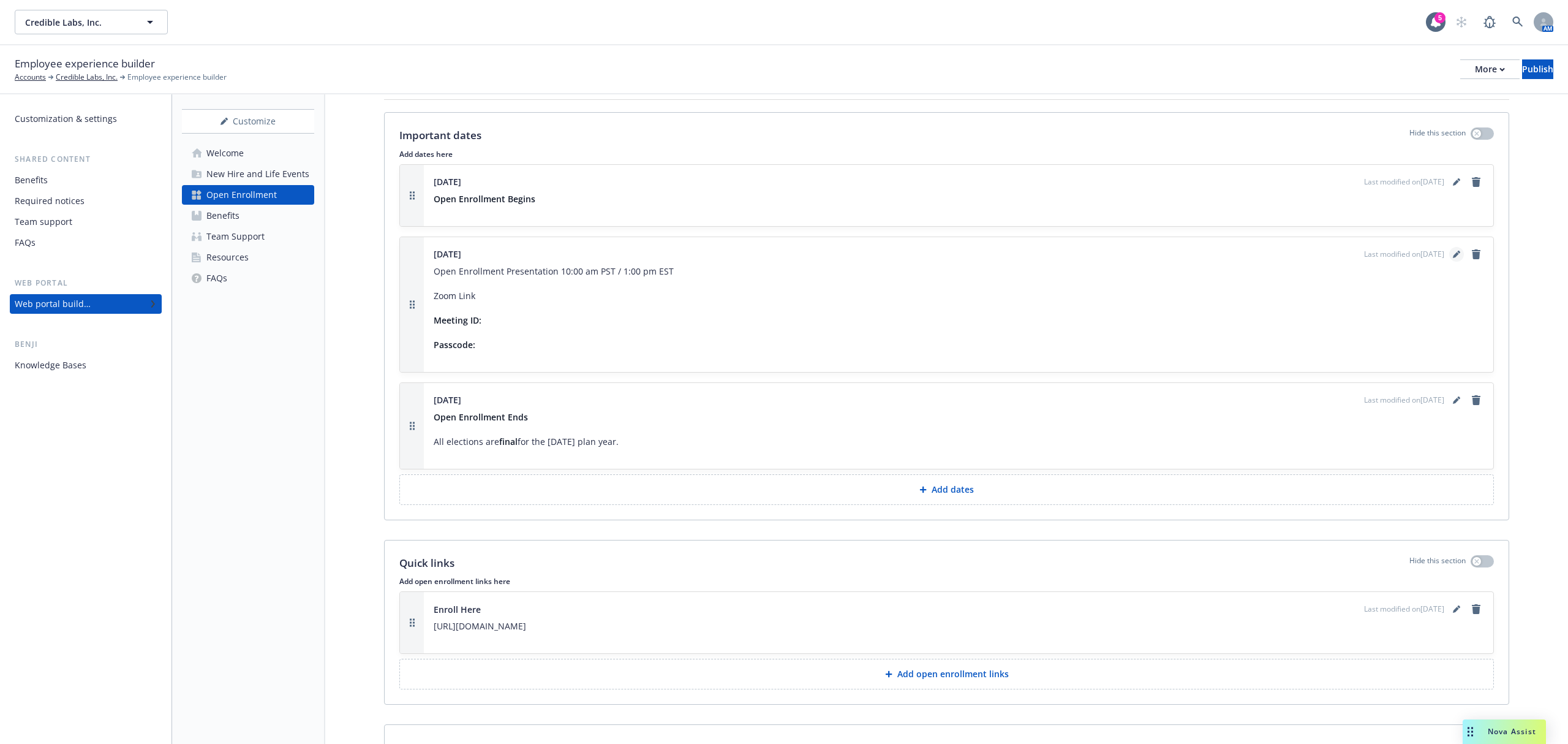
click at [1453, 256] on icon "editPencil" at bounding box center [1456, 254] width 7 height 7
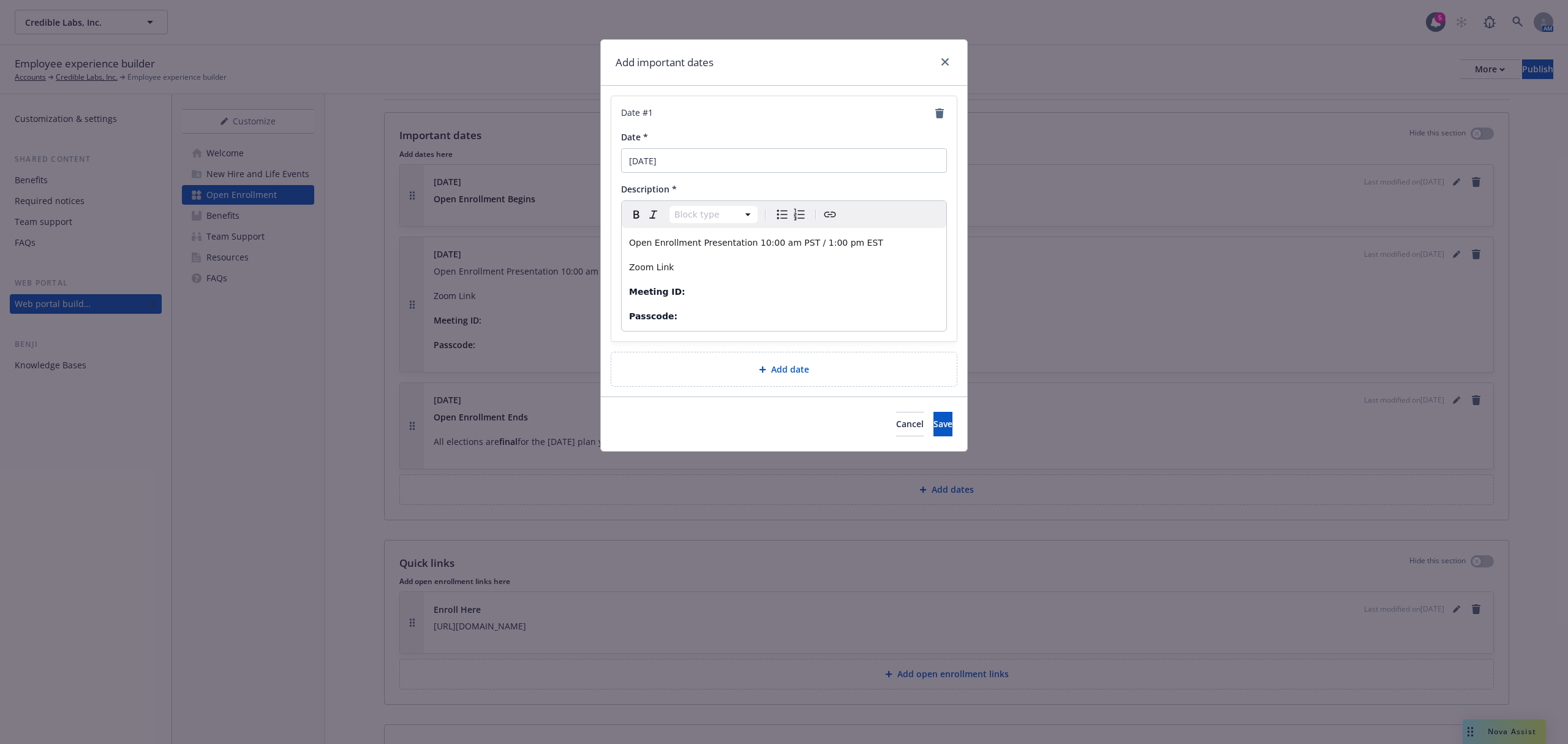
click at [697, 269] on p "Zoom Link" at bounding box center [784, 267] width 310 height 15
drag, startPoint x: 697, startPoint y: 269, endPoint x: 622, endPoint y: 268, distance: 75.0
click at [620, 269] on div "Date # 1 Date * [DATE] Description * Paragraph Paragraph Heading 1 Heading 2 He…" at bounding box center [784, 219] width 346 height 245
click at [833, 216] on icon "Create link" at bounding box center [830, 214] width 15 height 15
click at [629, 321] on input "URL" at bounding box center [649, 317] width 156 height 24
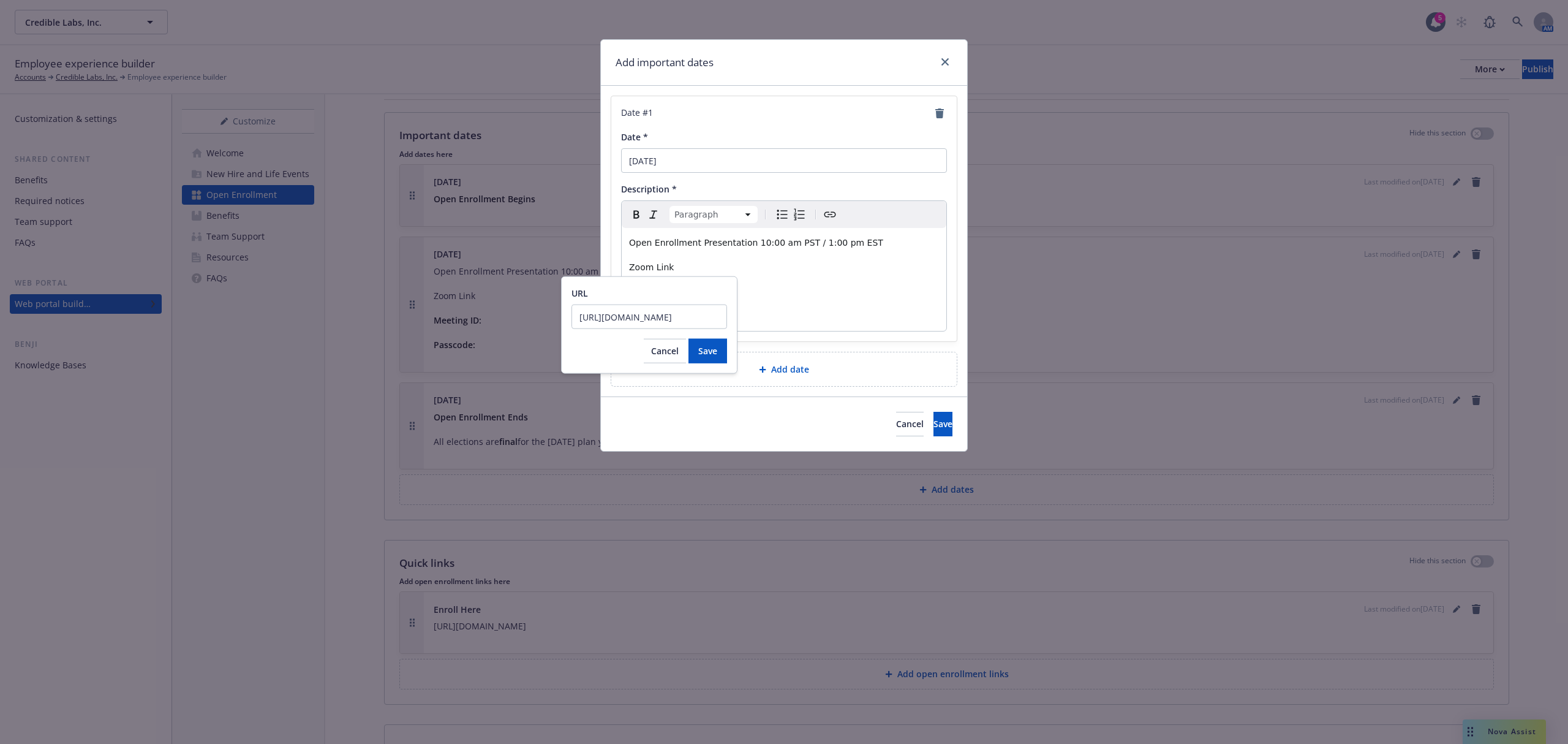
scroll to position [0, 43]
type input "[URL][DOMAIN_NAME]"
click at [702, 350] on span "Save" at bounding box center [707, 350] width 19 height 12
click at [805, 295] on p "Meeting ID:" at bounding box center [784, 291] width 310 height 15
drag, startPoint x: 755, startPoint y: 289, endPoint x: 681, endPoint y: 289, distance: 74.0
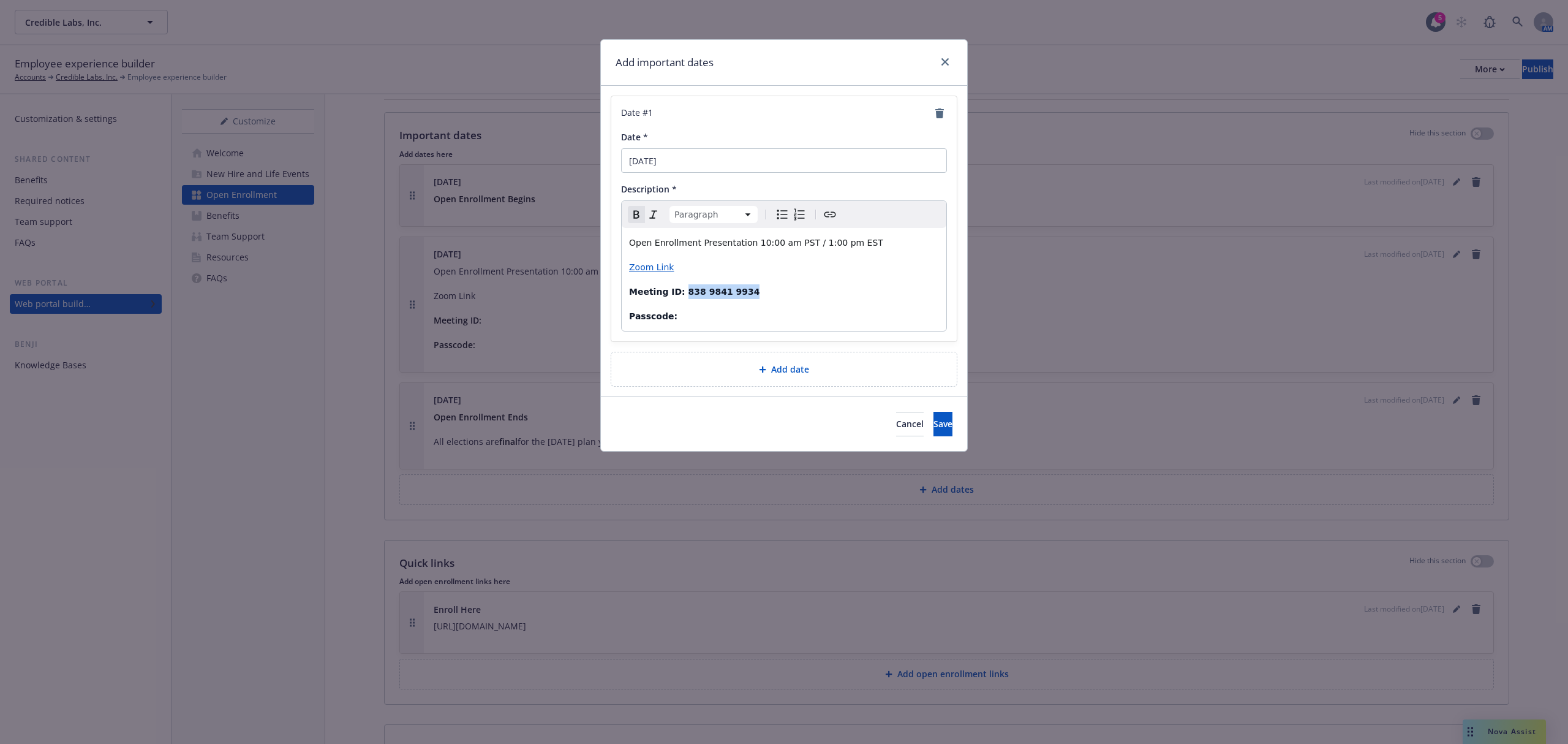
click at [681, 289] on p "Meeting ID: 838 9841 9934" at bounding box center [784, 291] width 310 height 15
click at [632, 207] on span "Remove bold" at bounding box center [637, 214] width 15 height 15
click at [692, 318] on p "Passcode:" at bounding box center [784, 316] width 310 height 15
drag, startPoint x: 724, startPoint y: 321, endPoint x: 670, endPoint y: 322, distance: 54.0
click at [670, 322] on p "Passcode: 872541" at bounding box center [784, 316] width 310 height 15
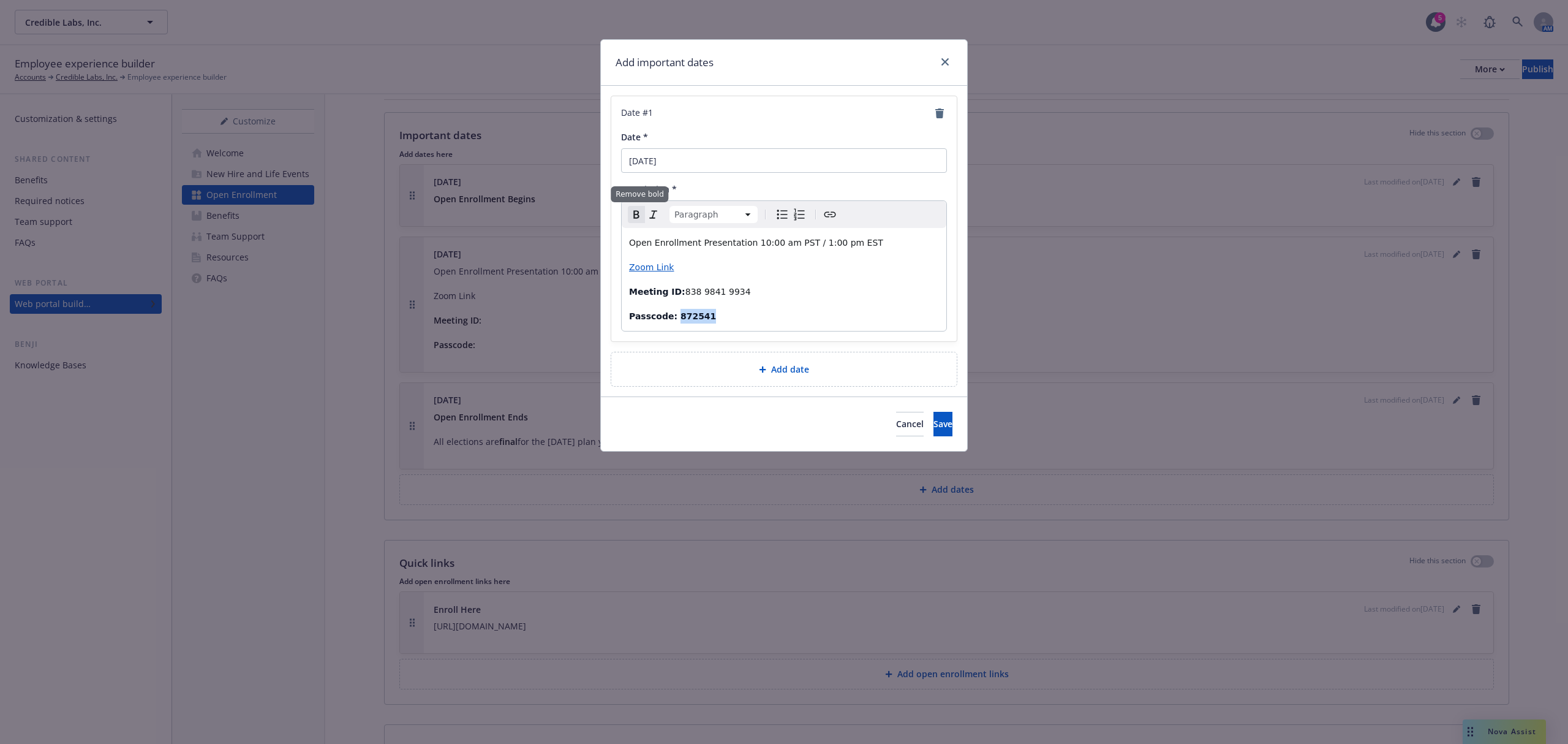
click at [638, 211] on icon "Remove bold" at bounding box center [637, 214] width 15 height 15
click at [748, 328] on div "Open Enrollment Presentation 10:00 am PST / 1:00 pm EST Zoom Link Meeting ID: 8…" at bounding box center [784, 279] width 325 height 103
click at [933, 422] on button "Save" at bounding box center [942, 424] width 19 height 24
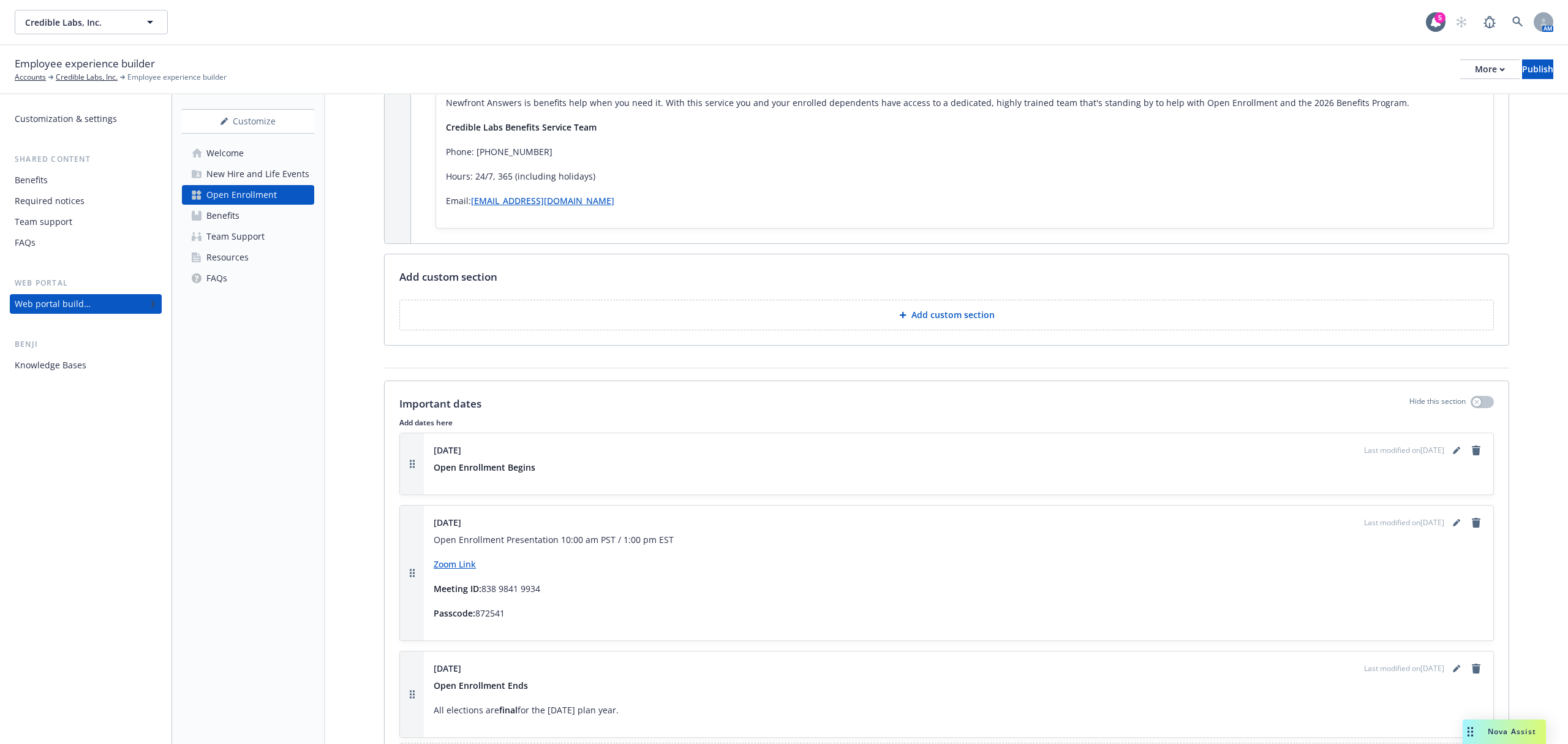
scroll to position [548, 0]
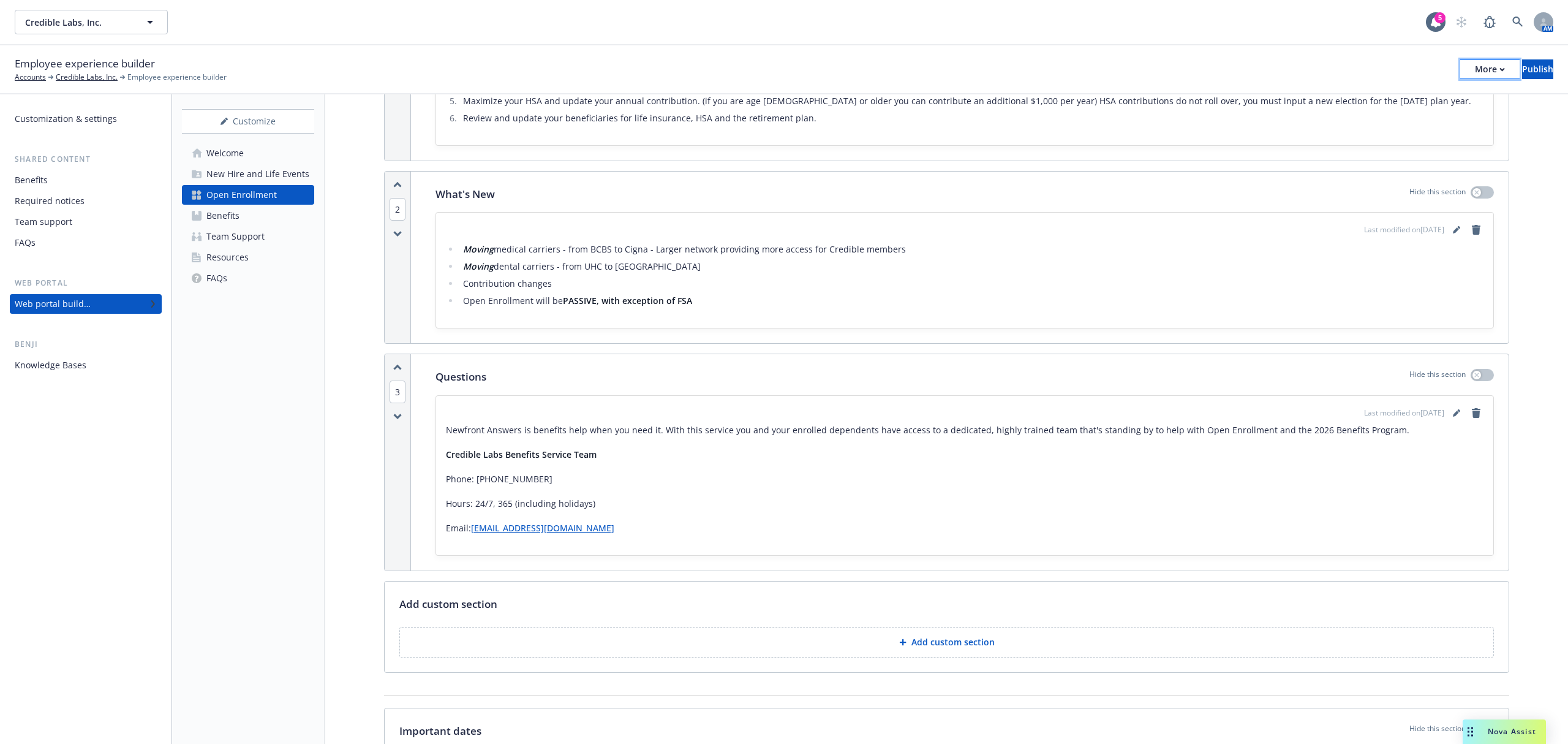
click at [1475, 66] on div "More" at bounding box center [1490, 69] width 30 height 18
click at [1404, 95] on link "Copy preview link" at bounding box center [1388, 96] width 181 height 24
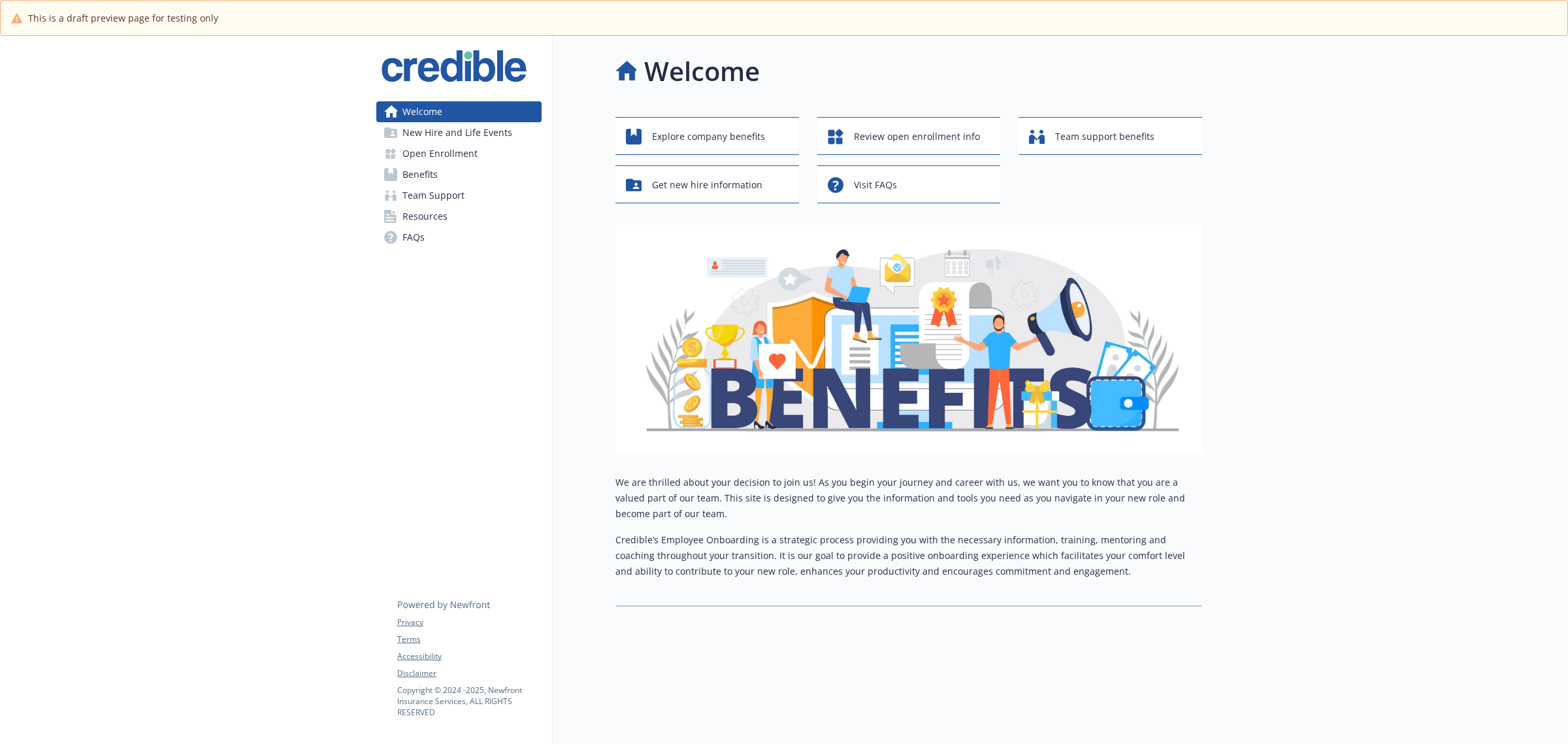
click at [429, 160] on span "Open Enrollment" at bounding box center [440, 154] width 75 height 21
